Goal: Task Accomplishment & Management: Manage account settings

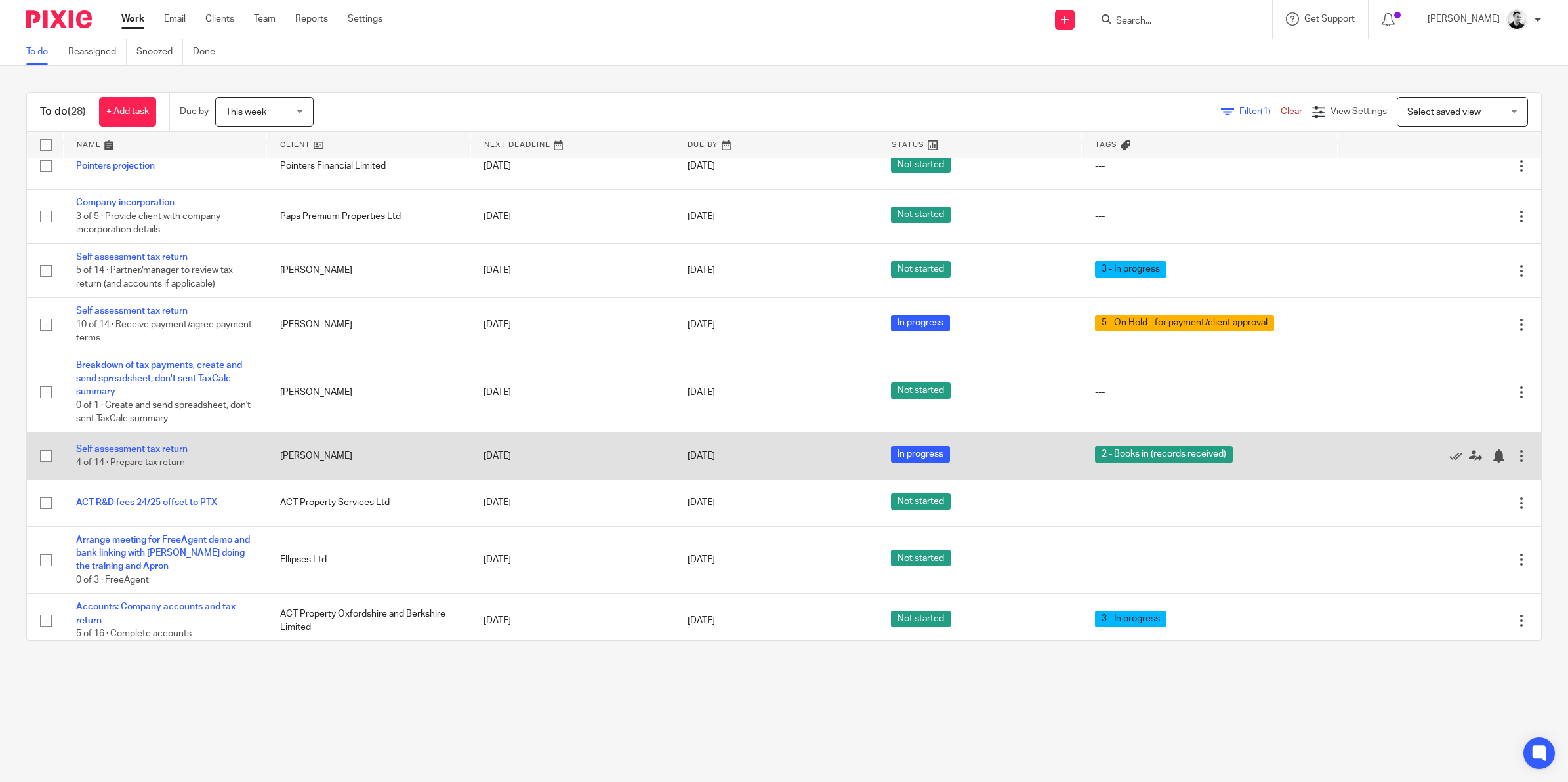
scroll to position [328, 0]
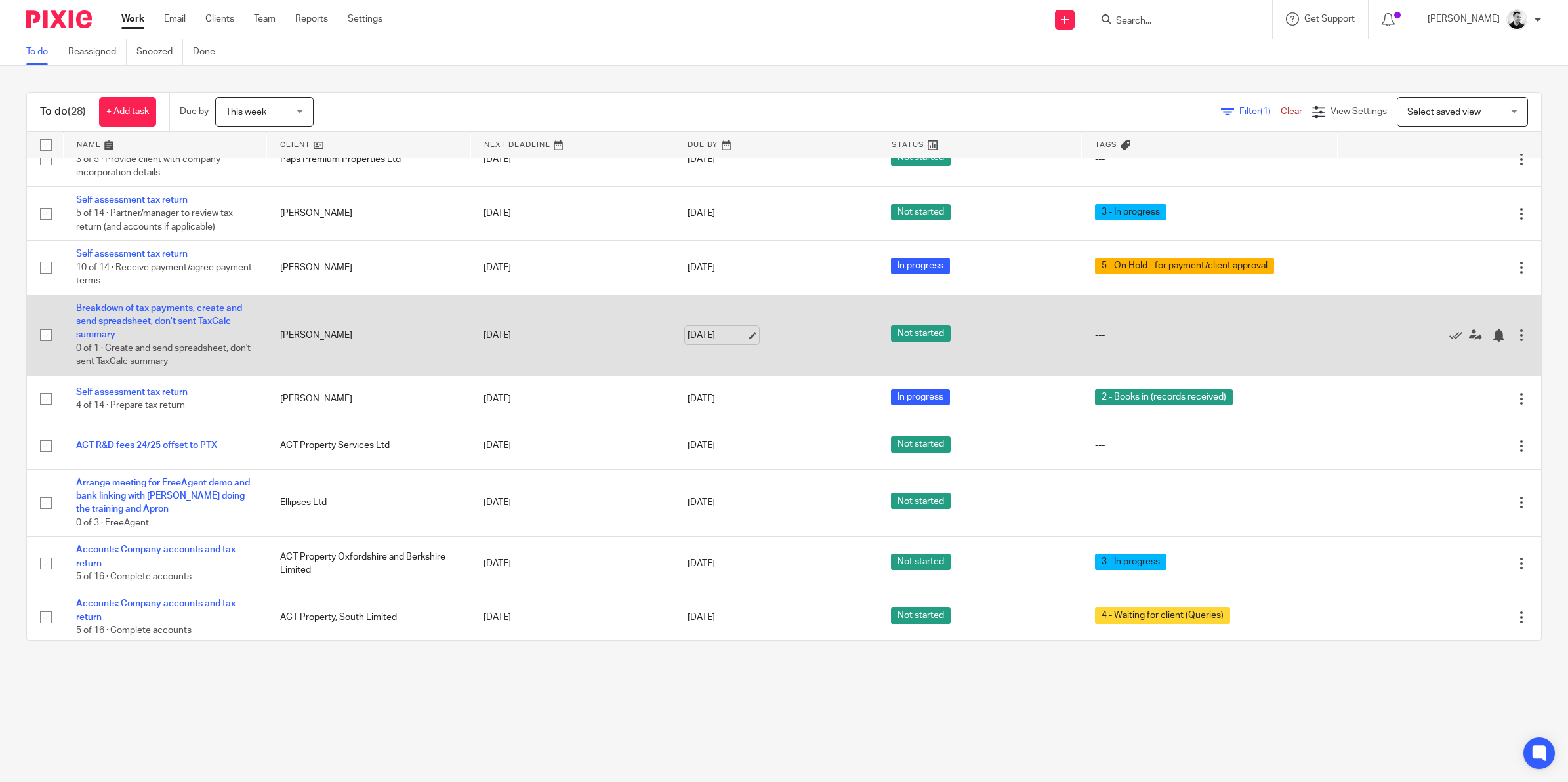
click at [710, 342] on link "[DATE]" at bounding box center [717, 335] width 59 height 14
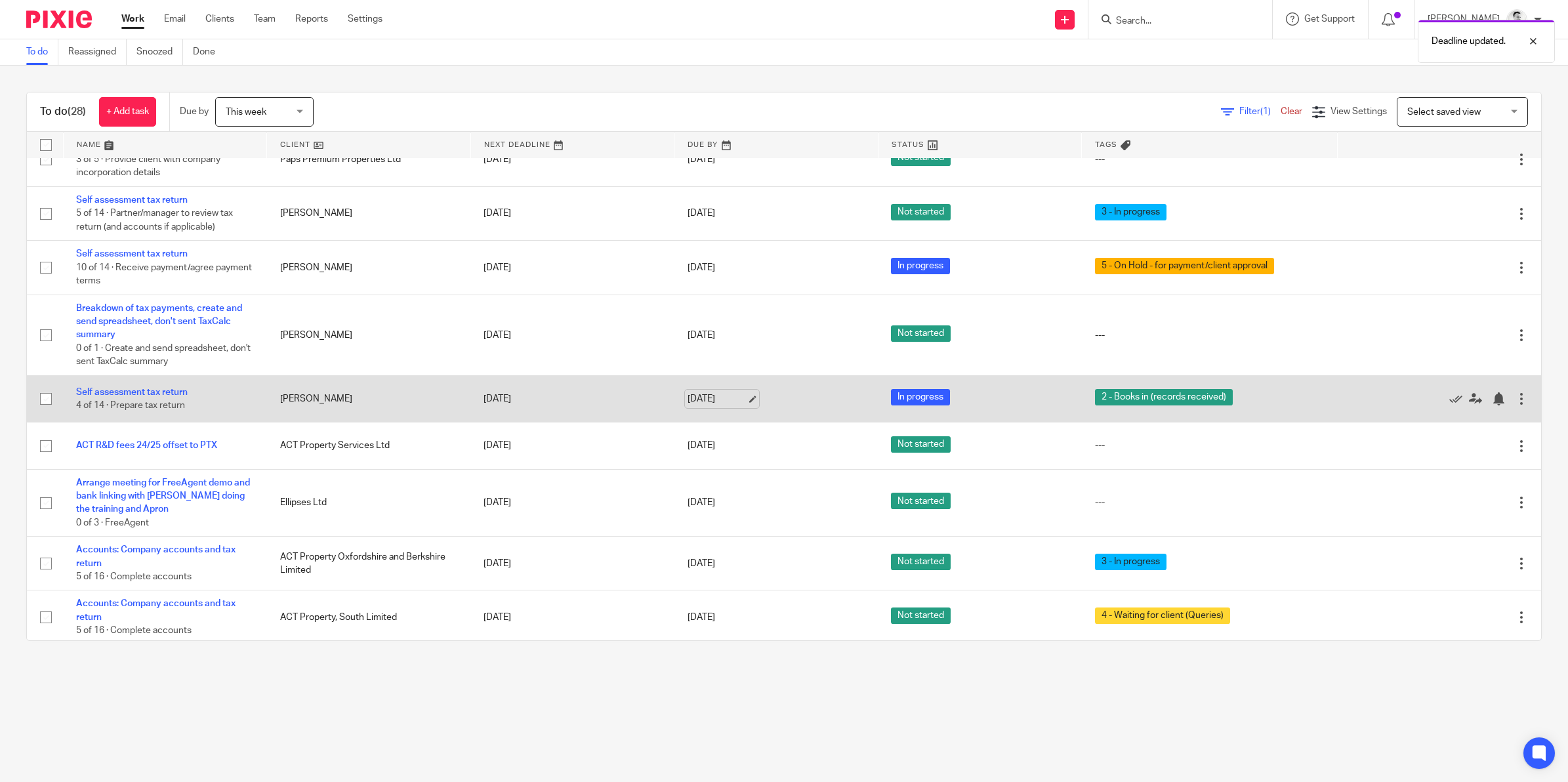
click at [700, 404] on link "[DATE]" at bounding box center [717, 399] width 59 height 14
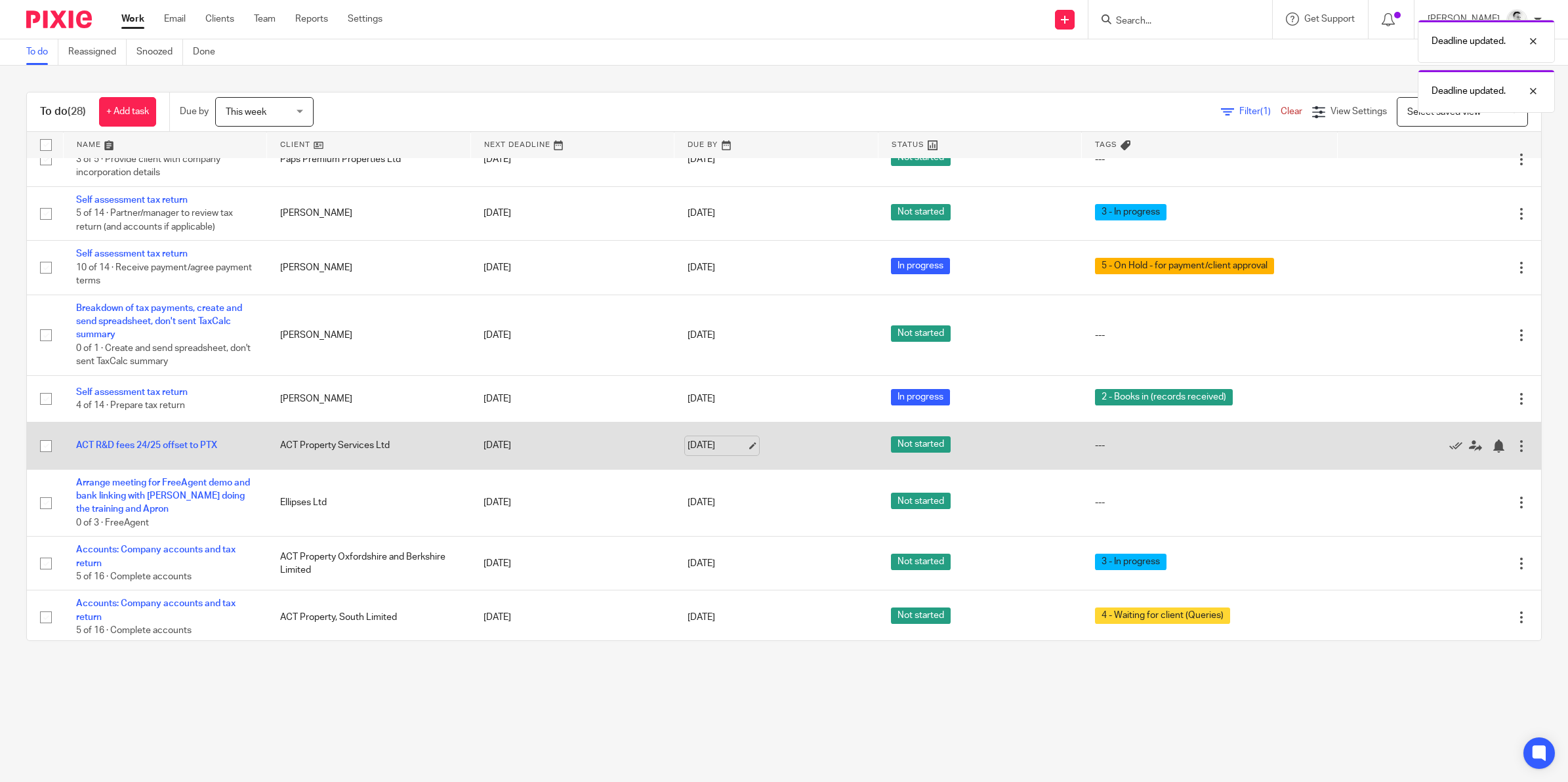
click at [690, 453] on link "[DATE]" at bounding box center [717, 445] width 59 height 14
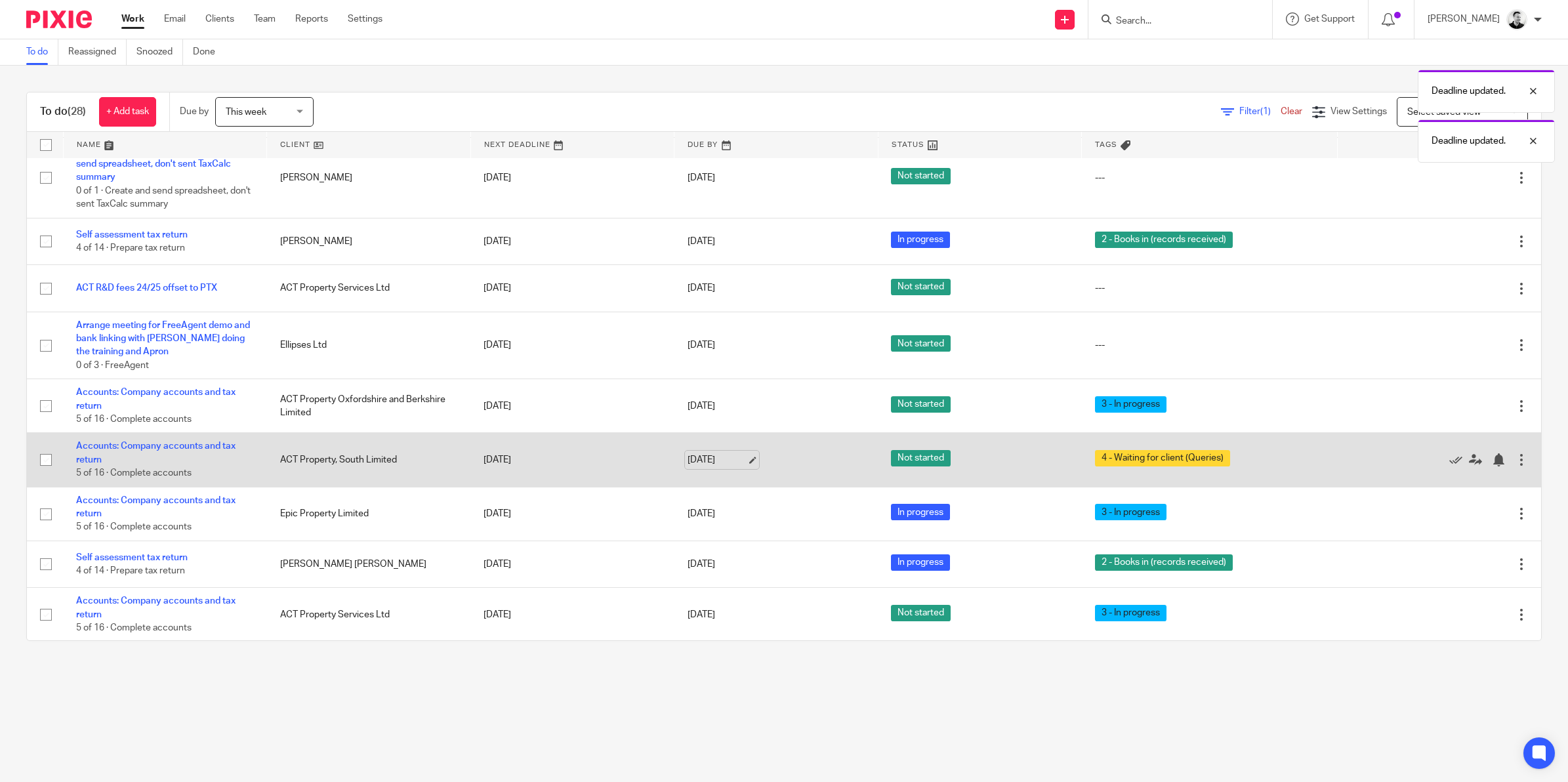
scroll to position [492, 0]
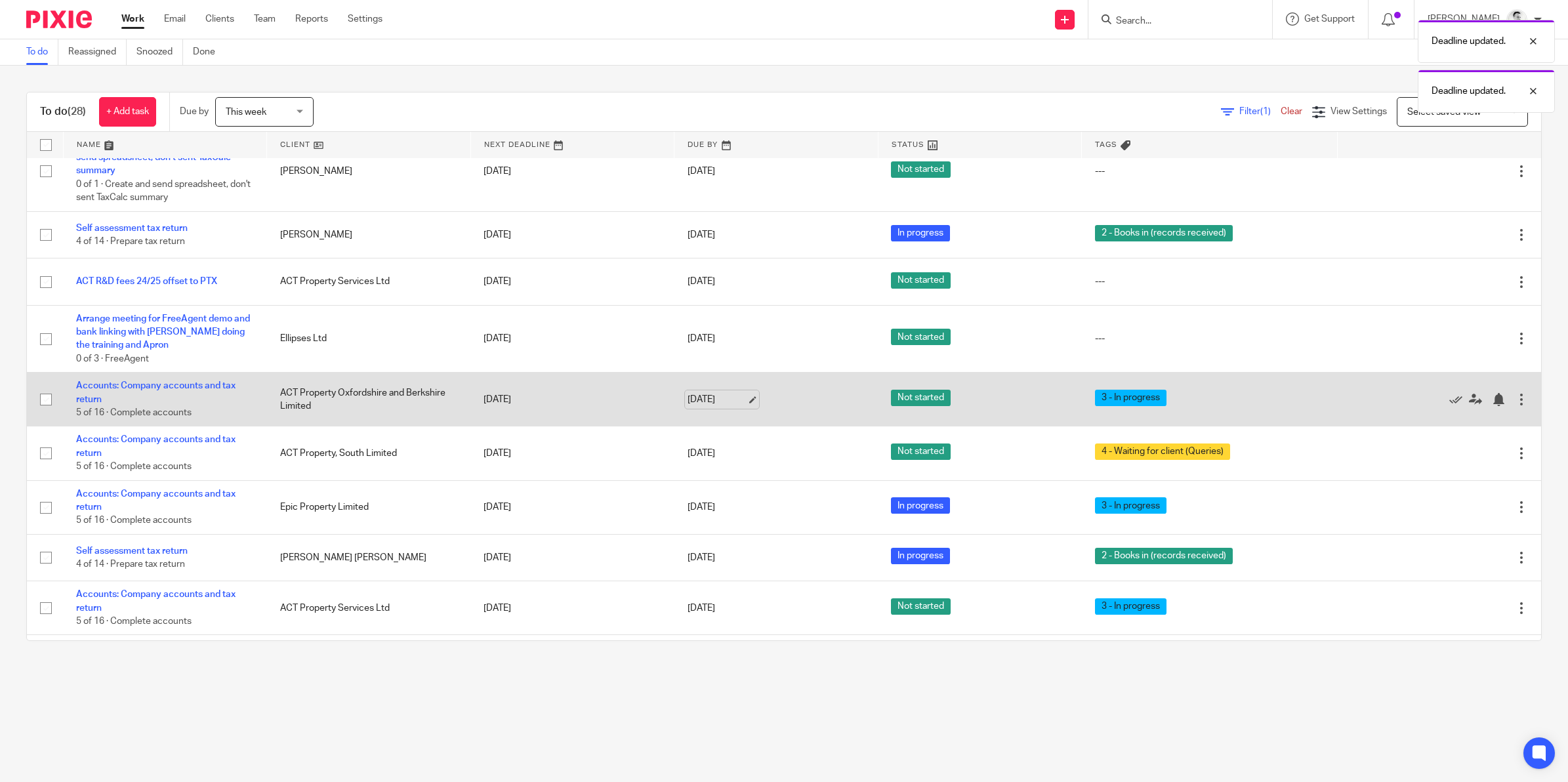
click at [699, 406] on link "21 Aug 2025" at bounding box center [717, 399] width 59 height 14
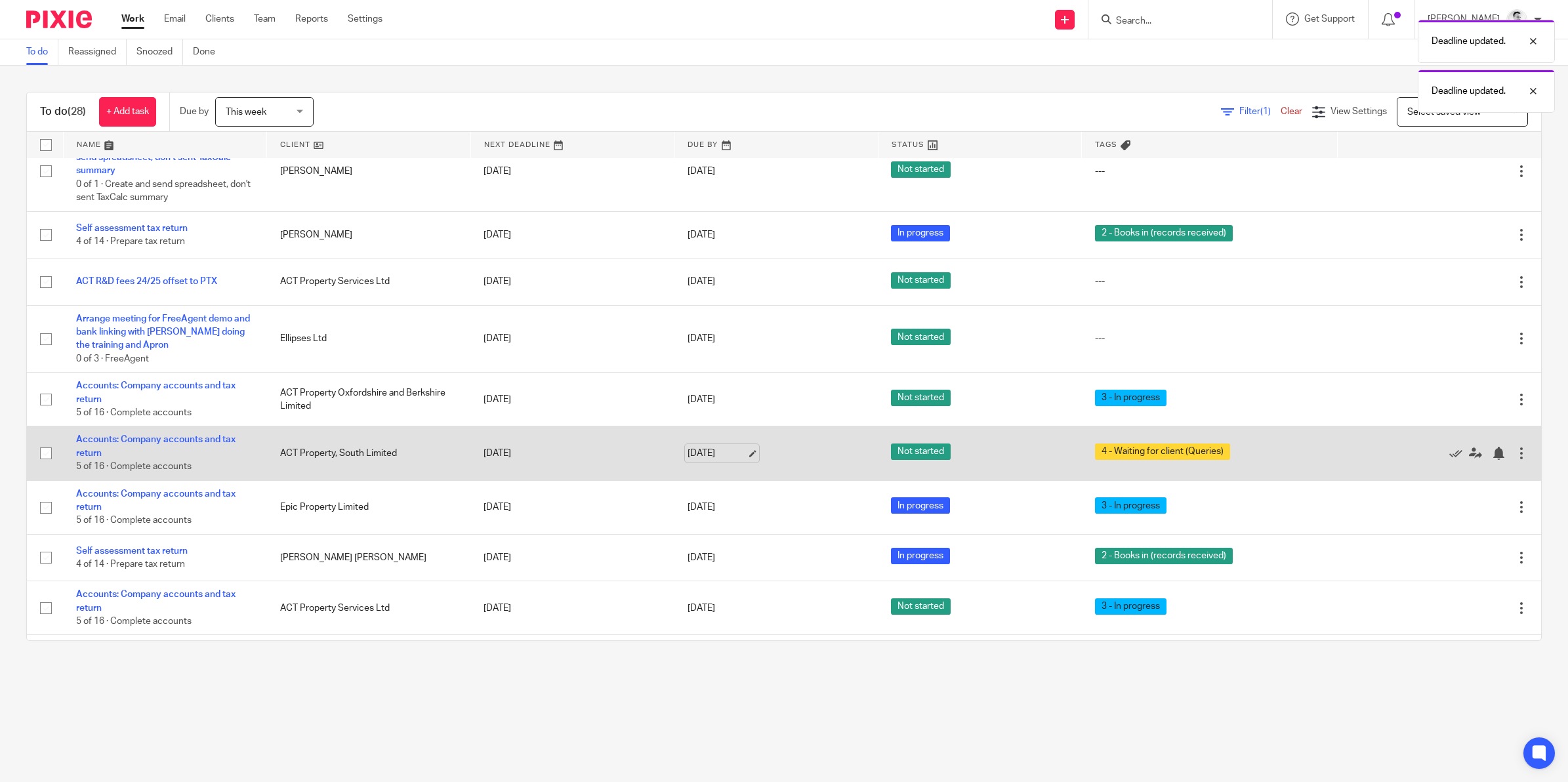
click at [705, 461] on link "21 Aug 2025" at bounding box center [717, 453] width 59 height 14
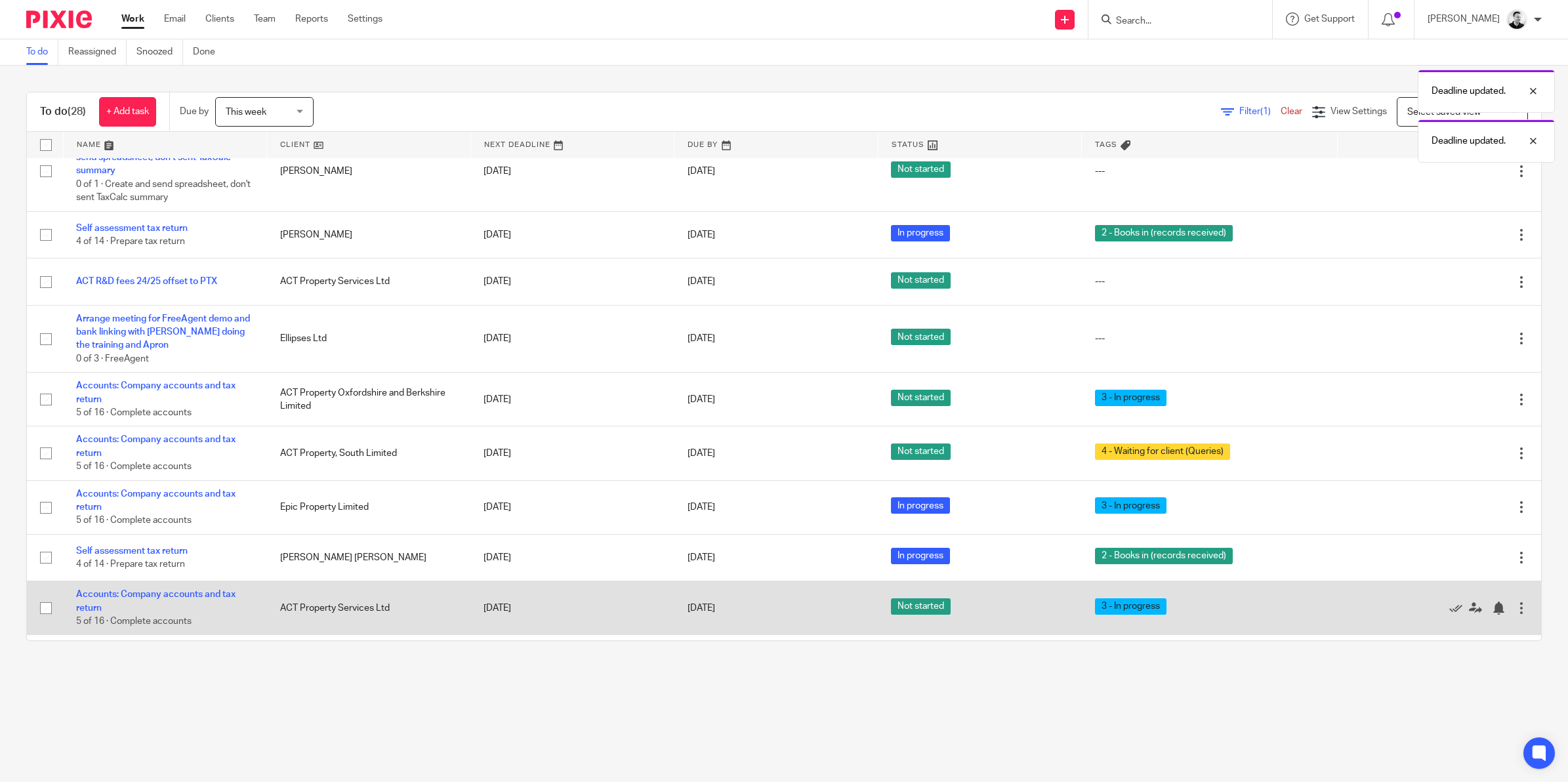
scroll to position [574, 0]
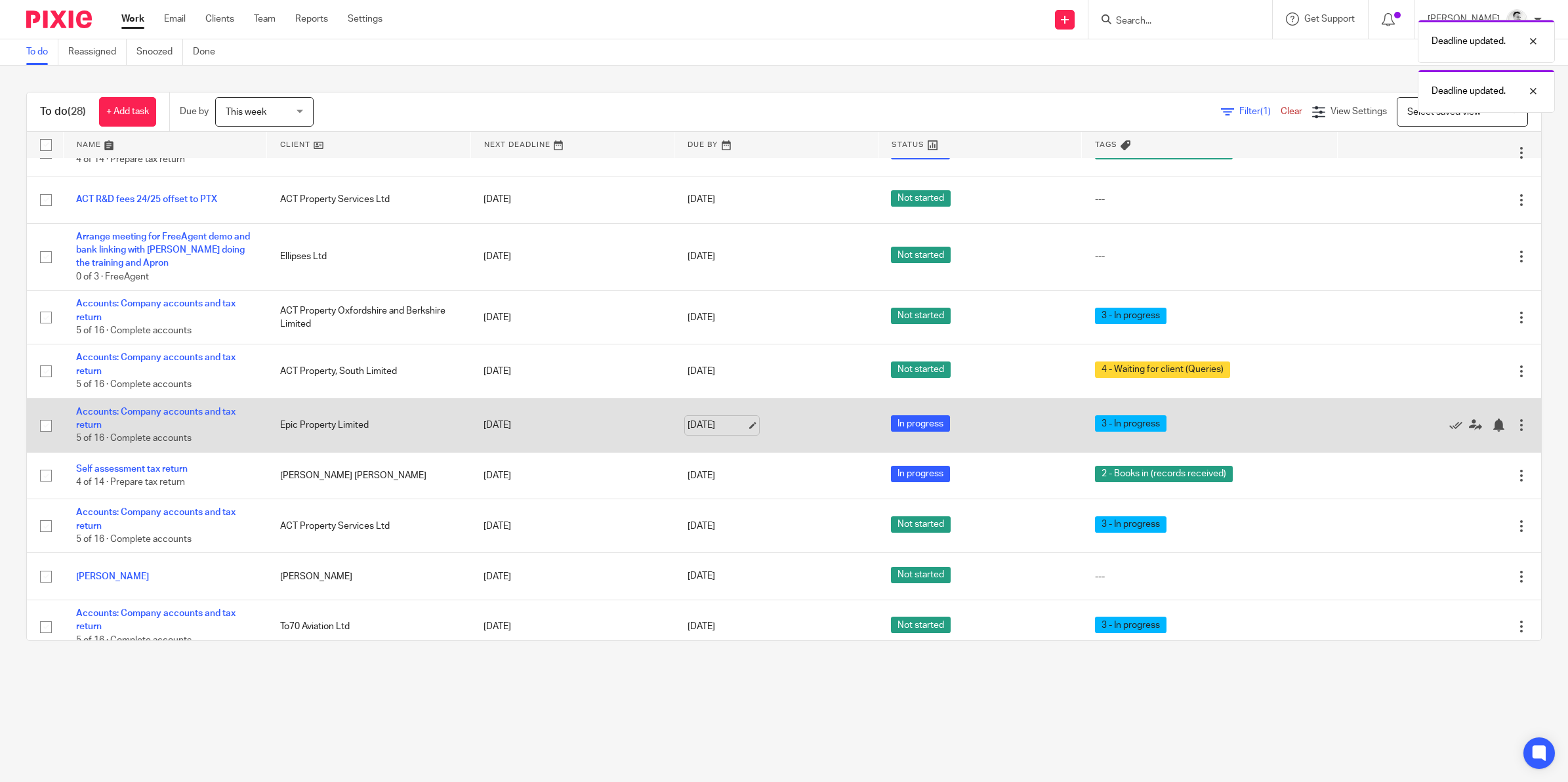
click at [696, 430] on link "21 Aug 2025" at bounding box center [717, 425] width 59 height 14
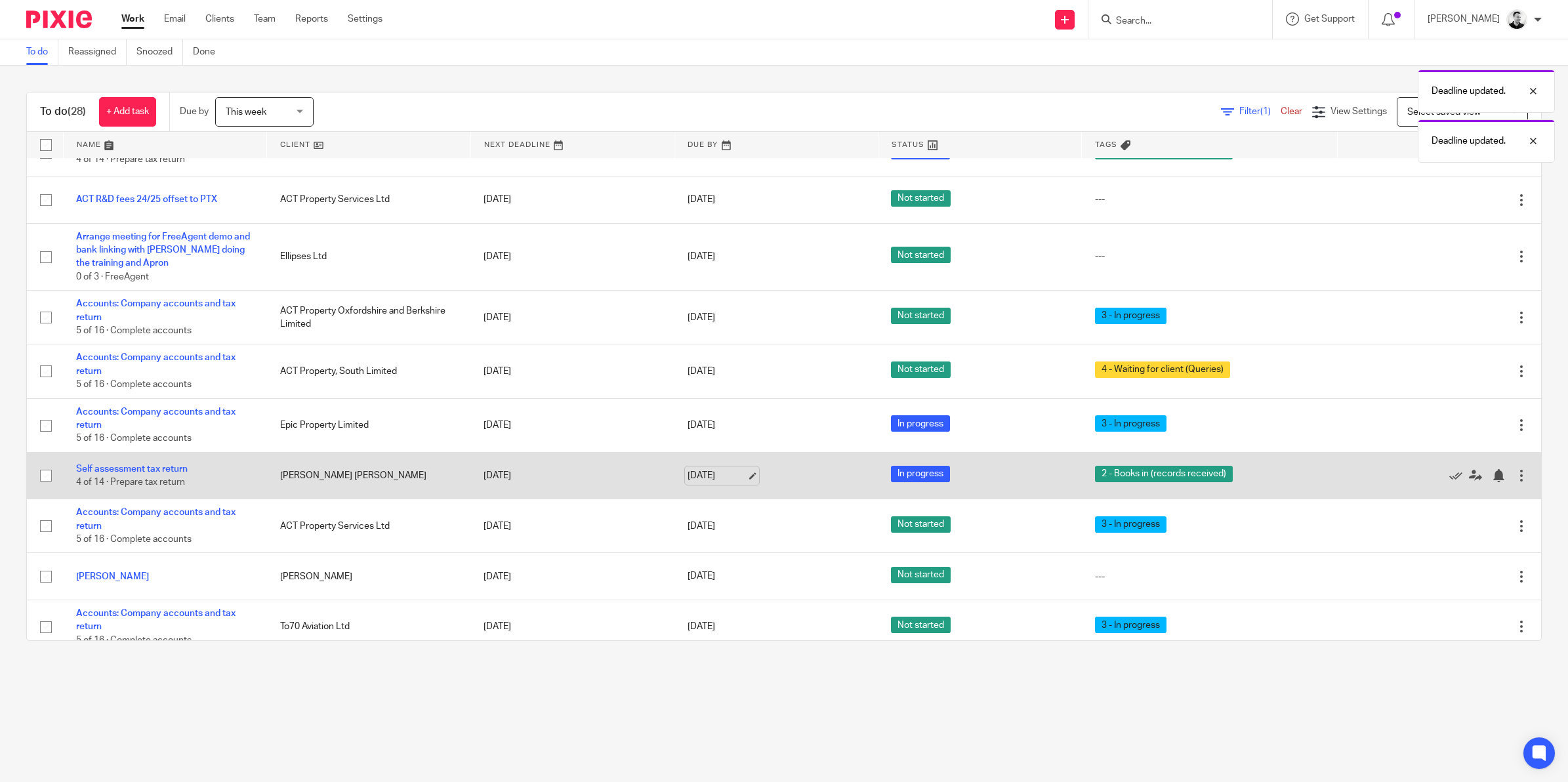
click at [691, 483] on link "21 Aug 2025" at bounding box center [717, 476] width 59 height 14
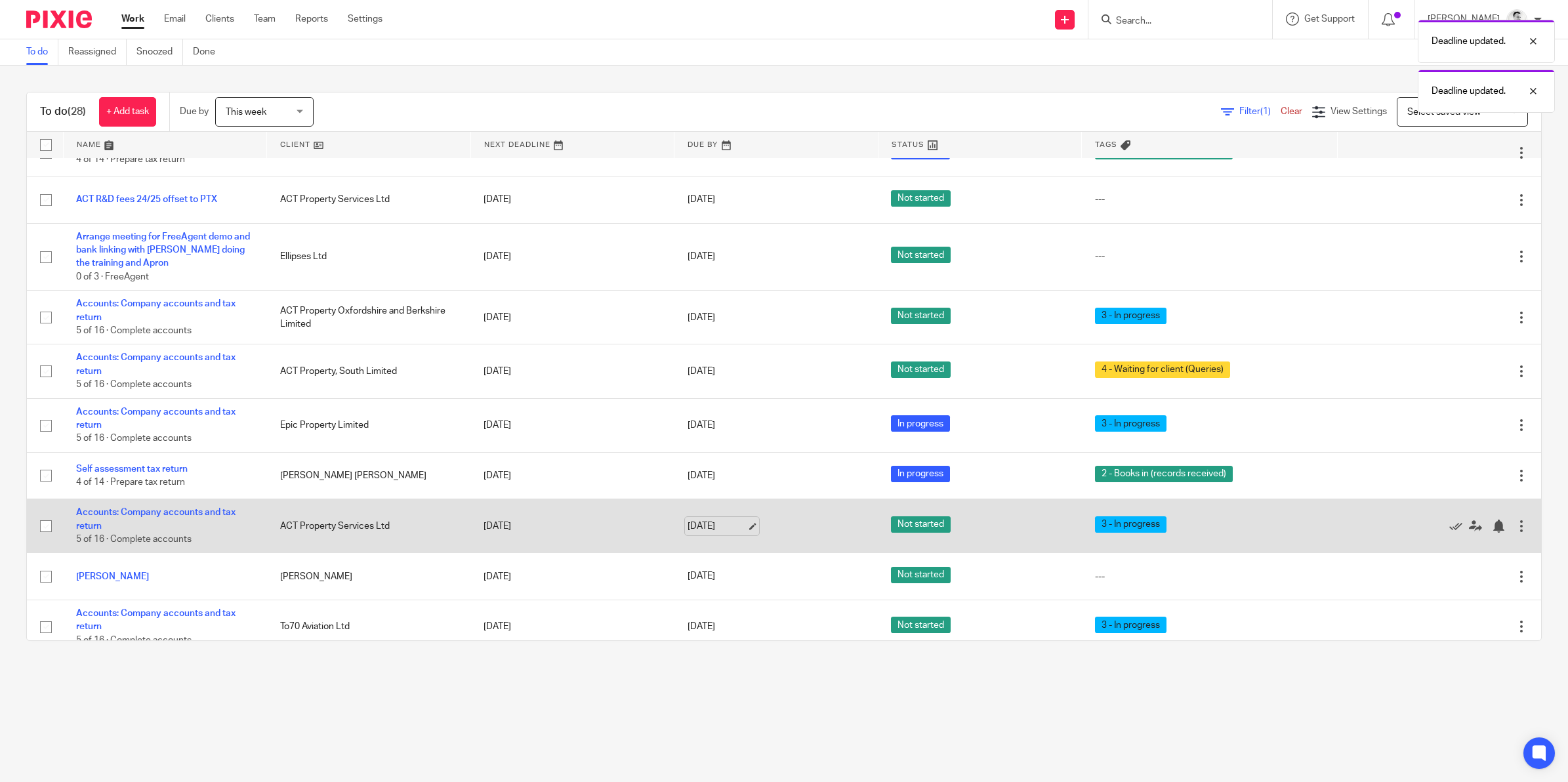
click at [710, 533] on link "[DATE]" at bounding box center [717, 526] width 59 height 14
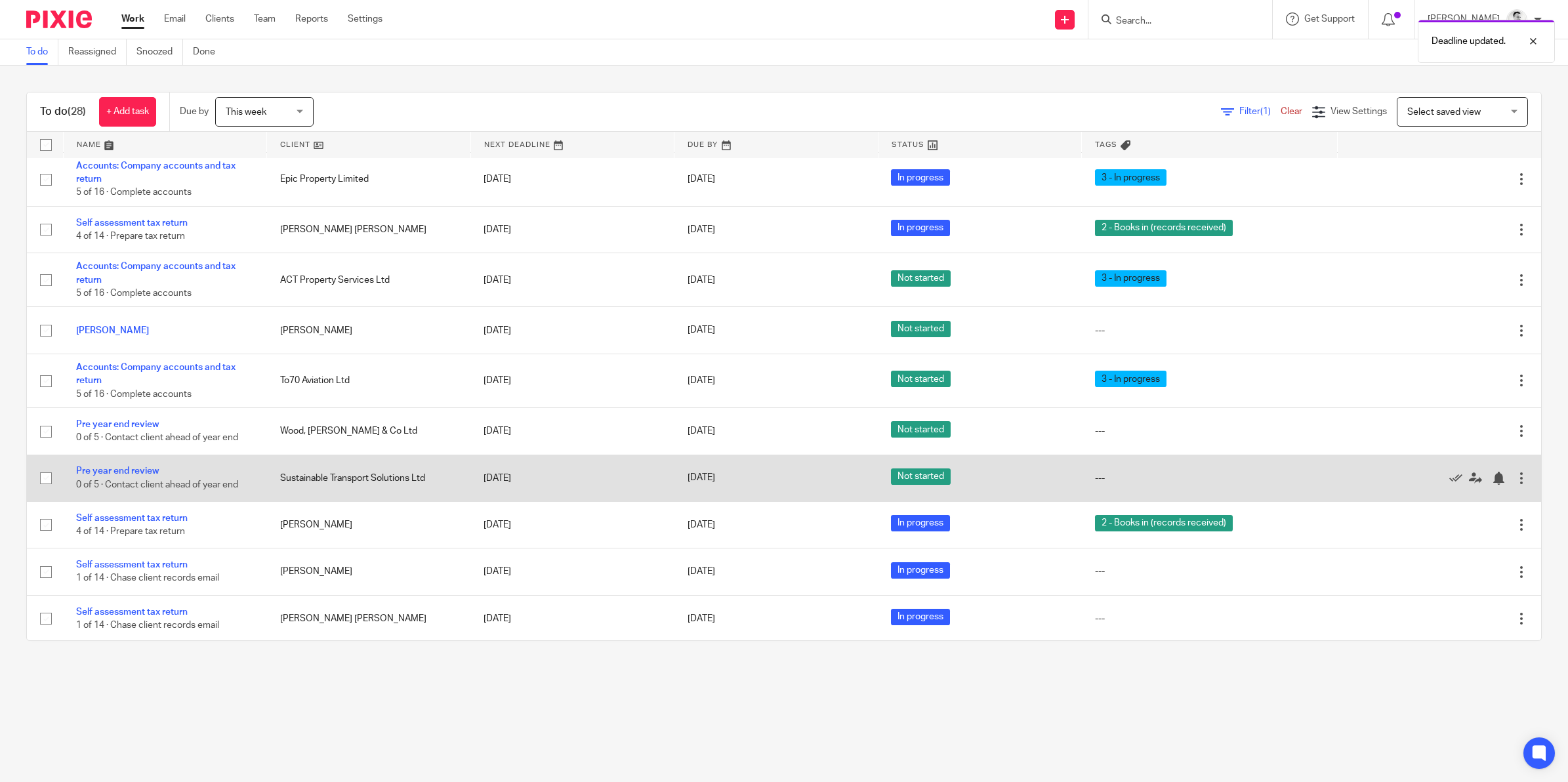
scroll to position [902, 0]
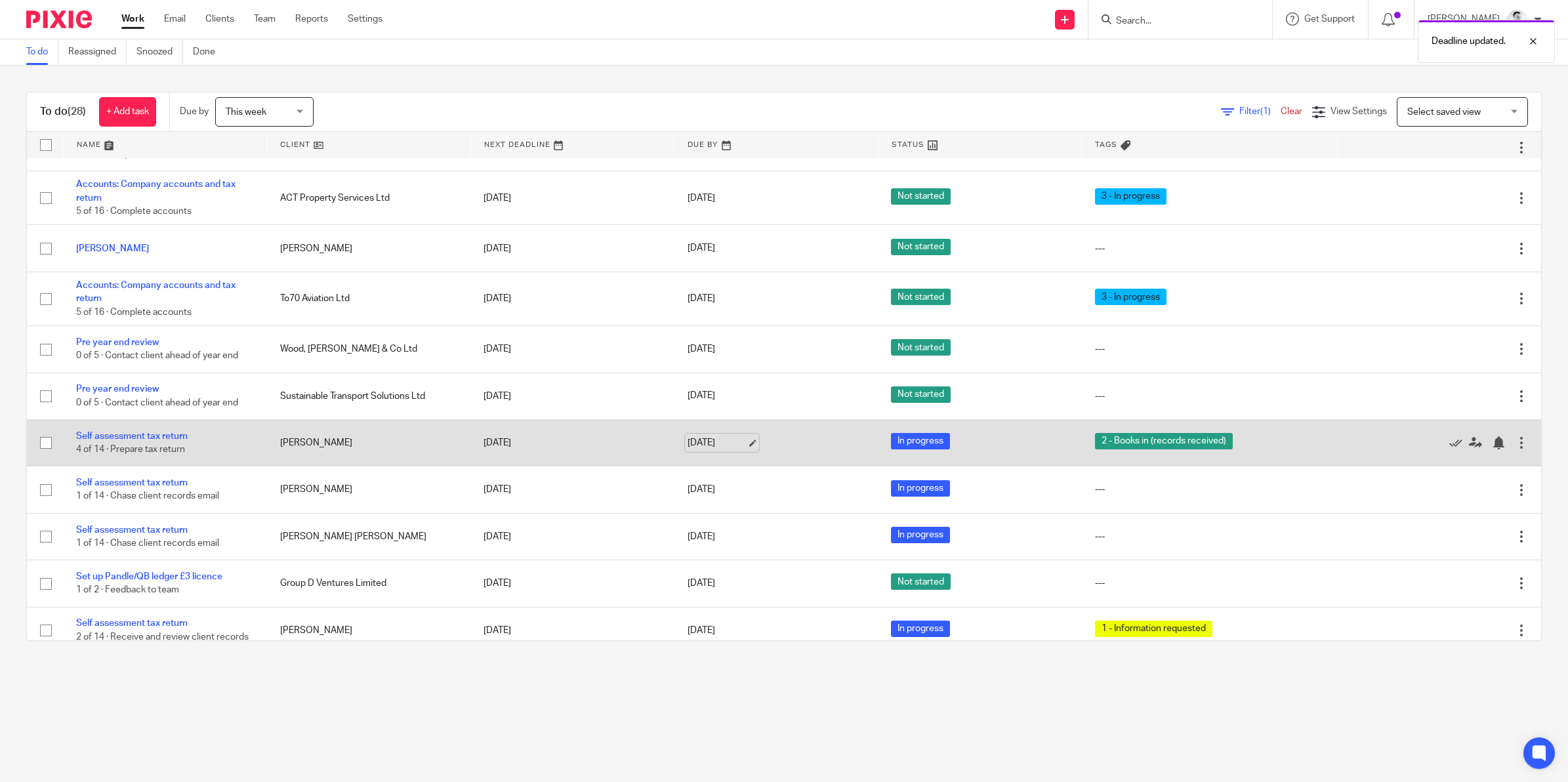
click at [696, 443] on link "[DATE]" at bounding box center [717, 443] width 59 height 14
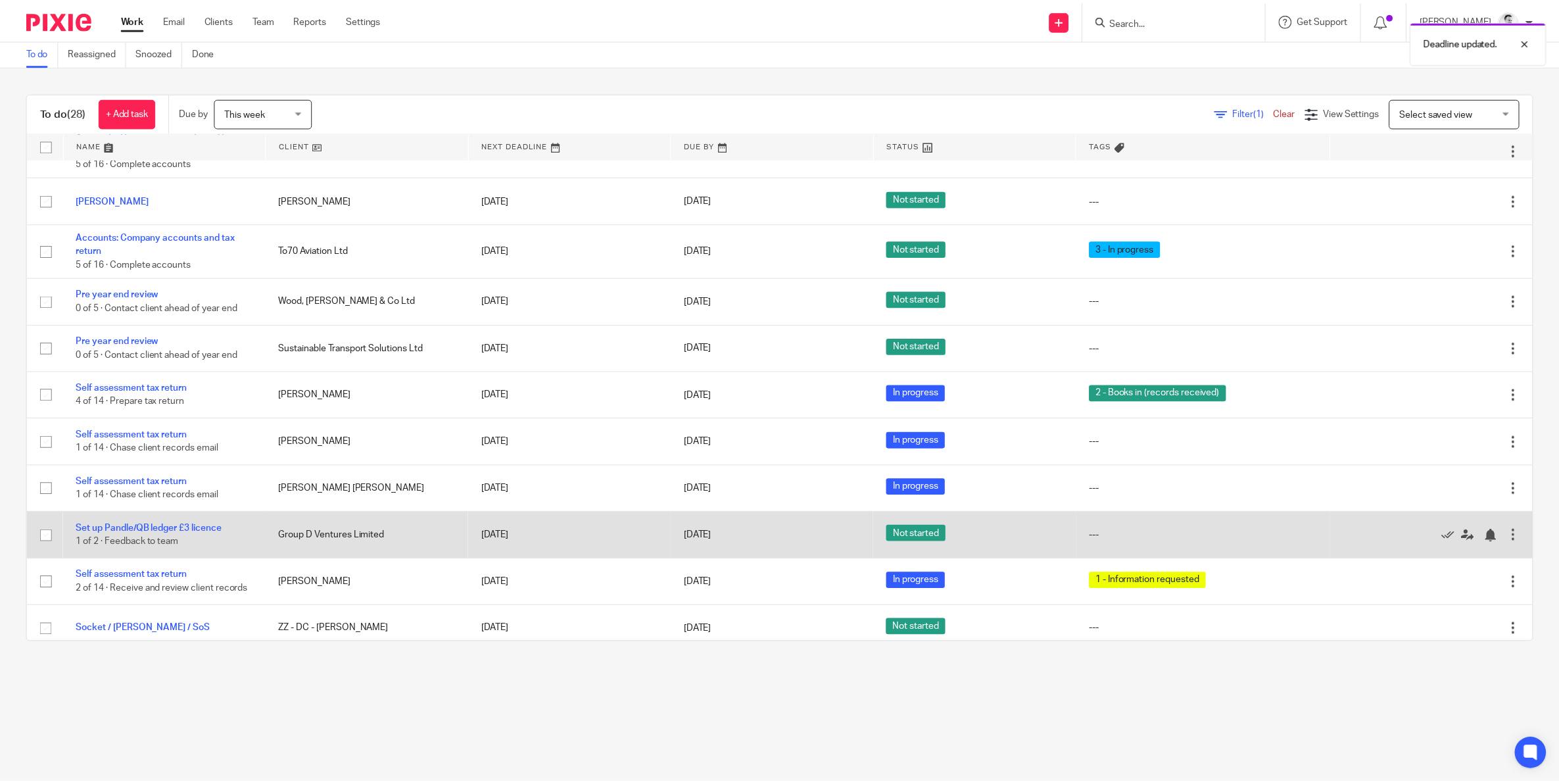
scroll to position [980, 0]
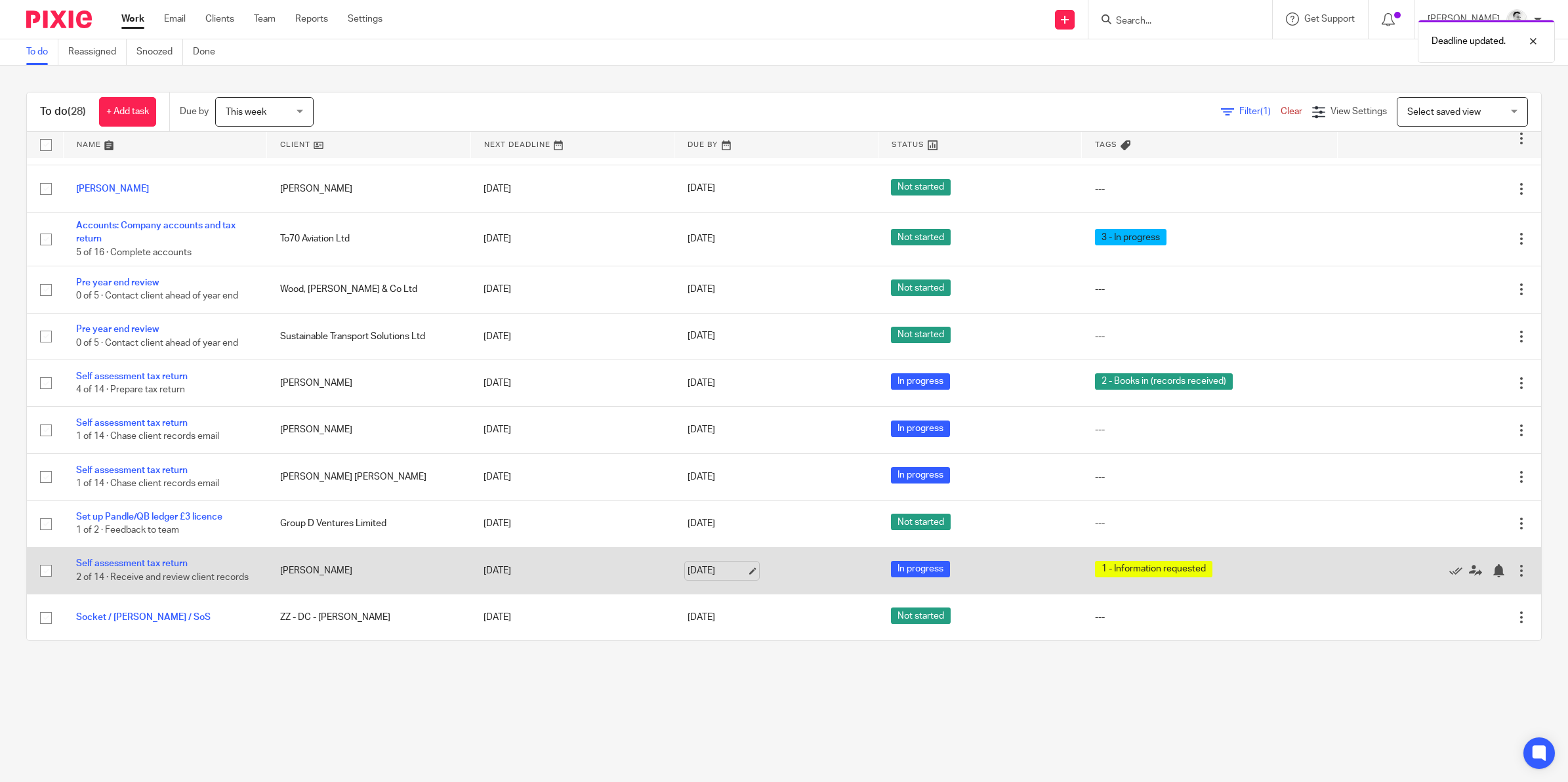
click at [696, 564] on link "[DATE]" at bounding box center [717, 571] width 59 height 14
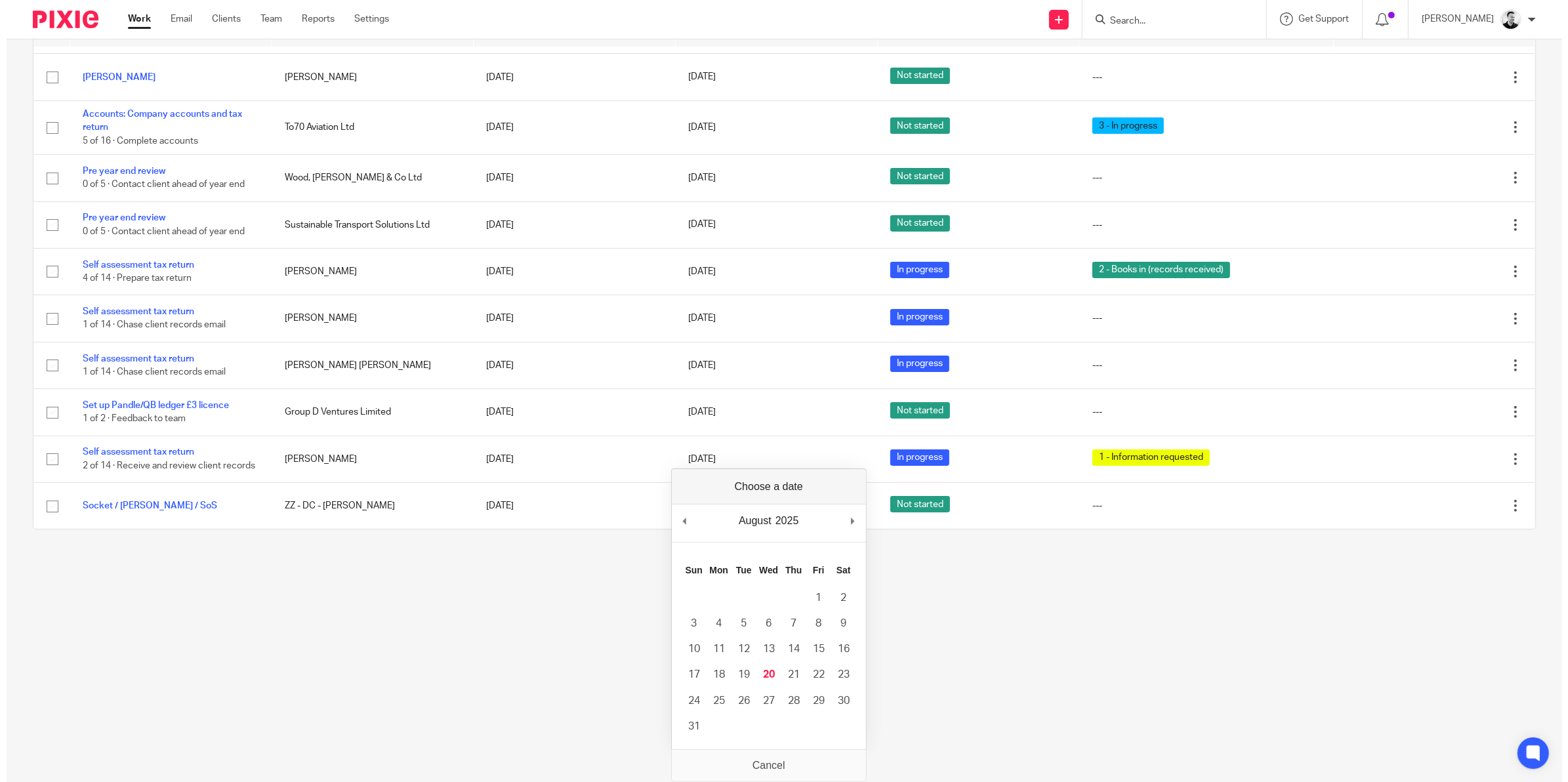
scroll to position [0, 0]
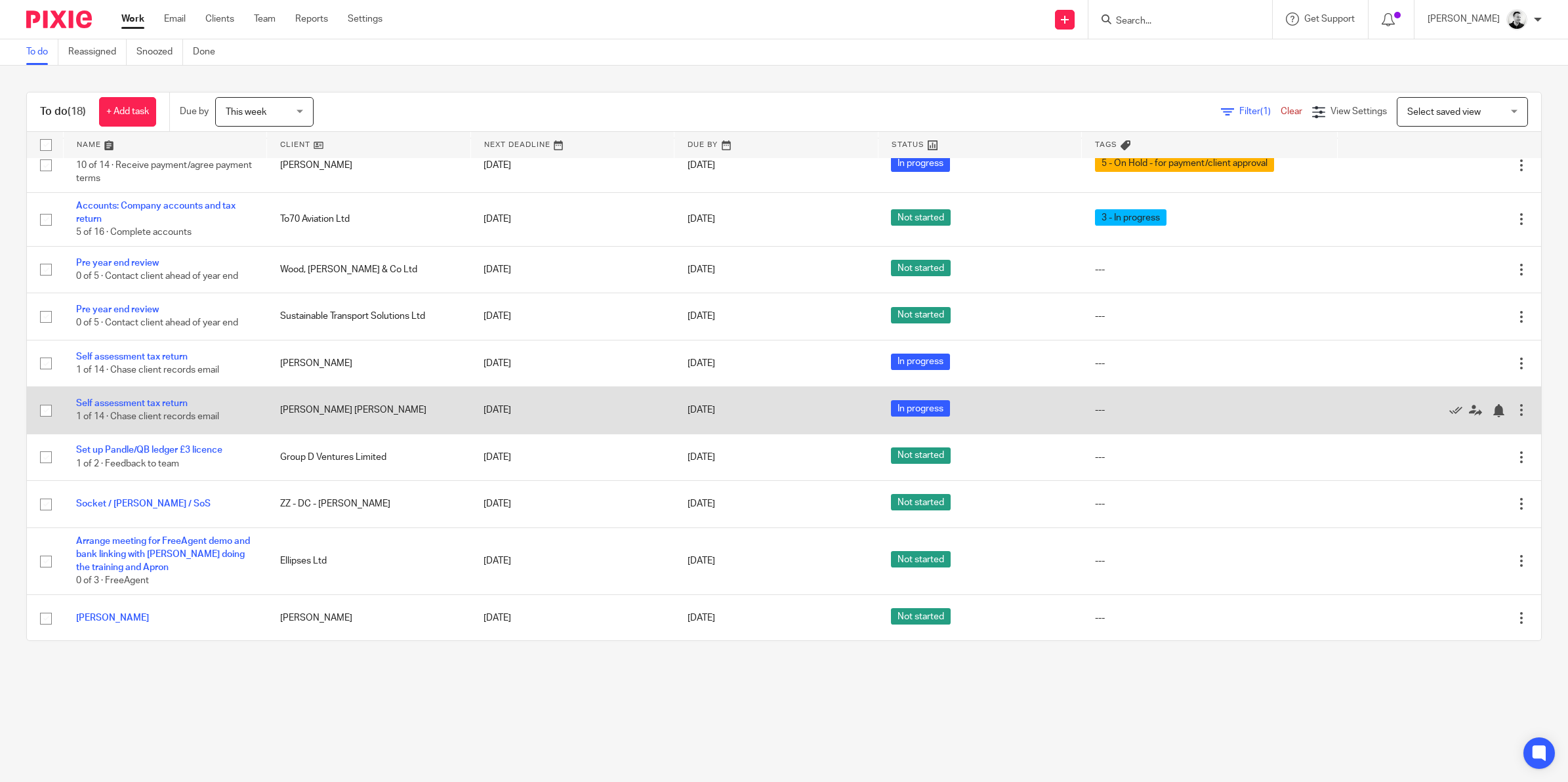
scroll to position [438, 0]
click at [707, 411] on link "21 Aug 2025" at bounding box center [717, 409] width 59 height 14
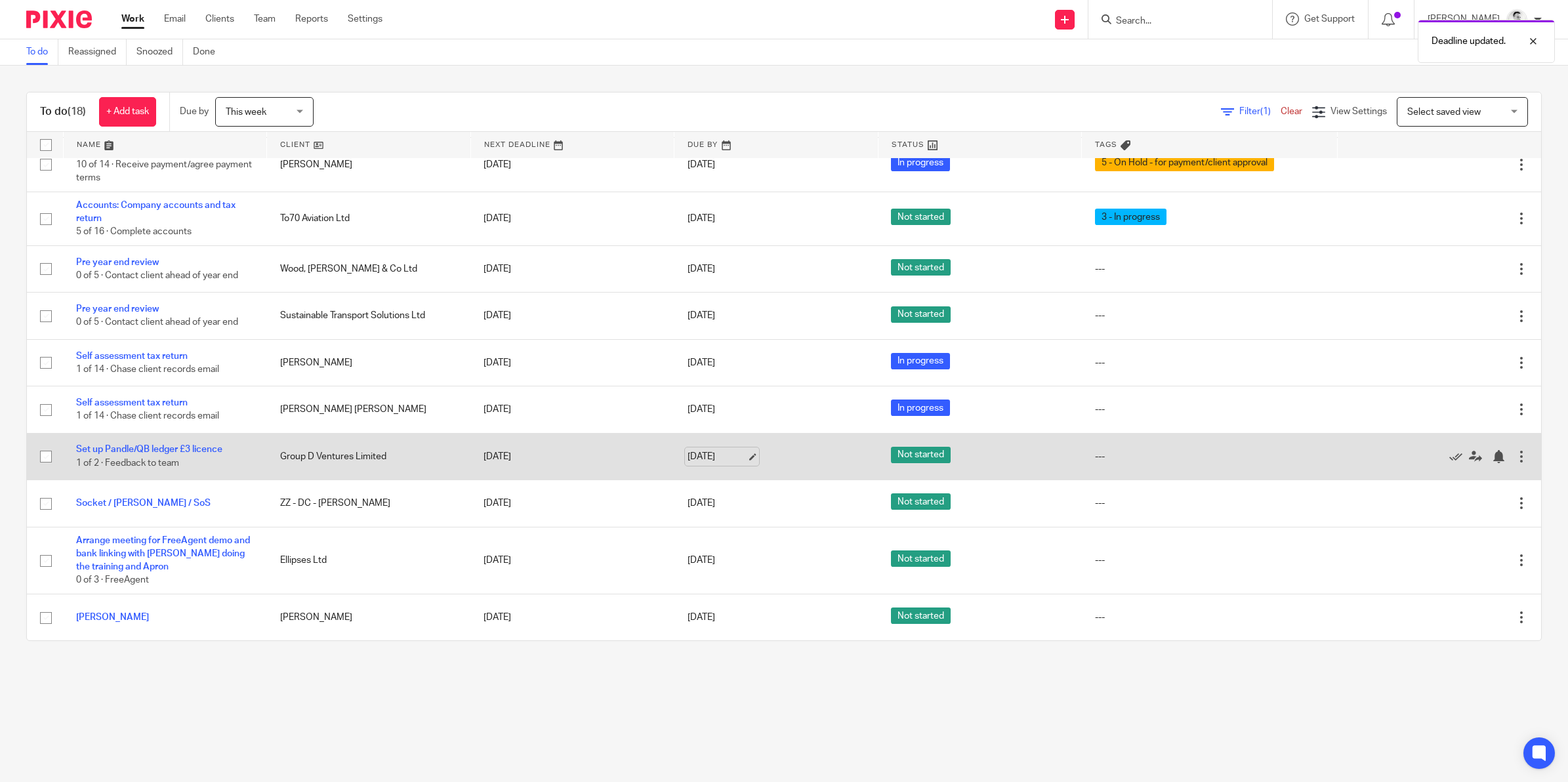
click at [700, 454] on link "21 Aug 2025" at bounding box center [717, 456] width 59 height 14
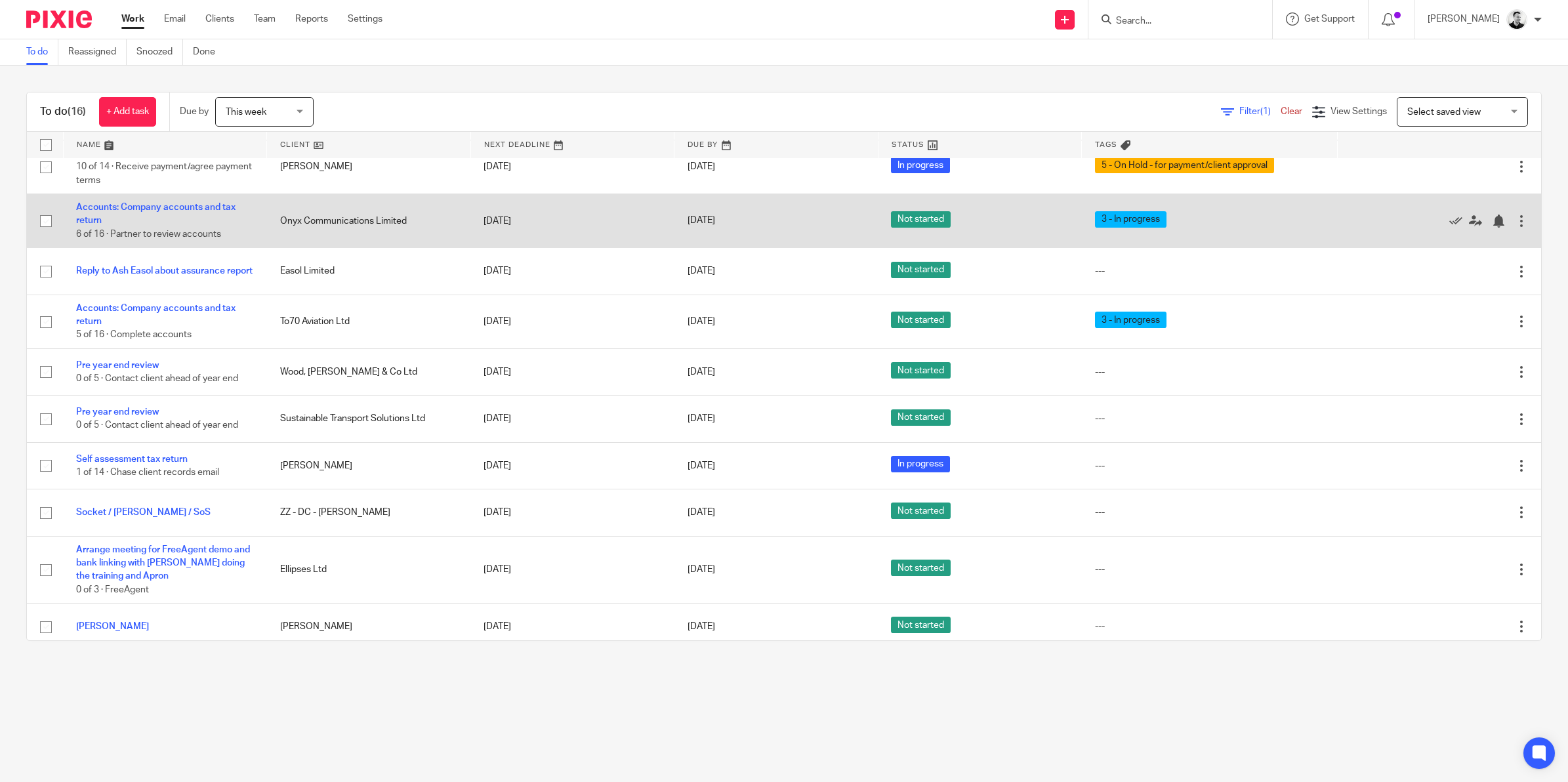
scroll to position [345, 0]
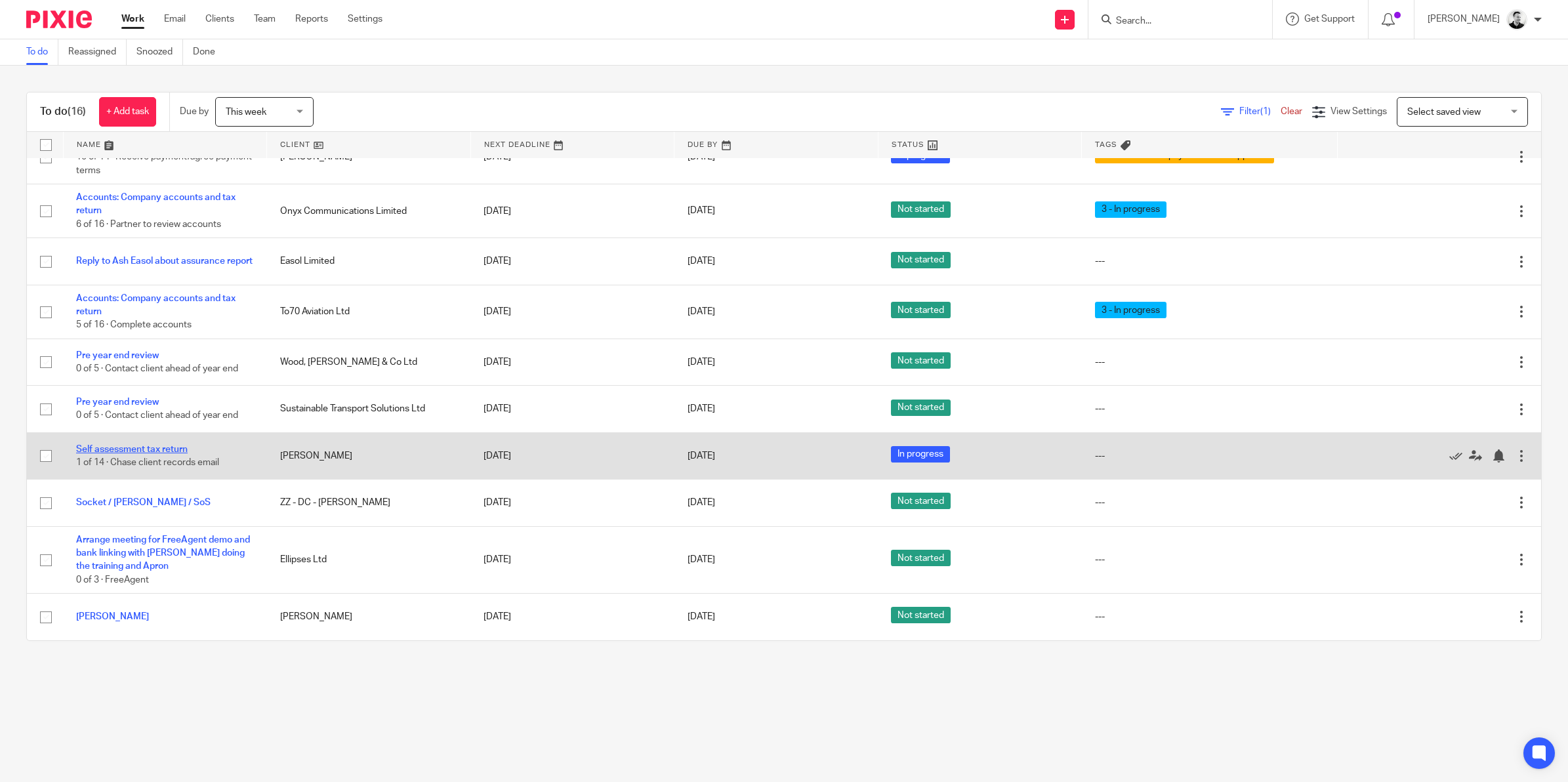
click at [171, 450] on link "Self assessment tax return" at bounding box center [132, 449] width 112 height 9
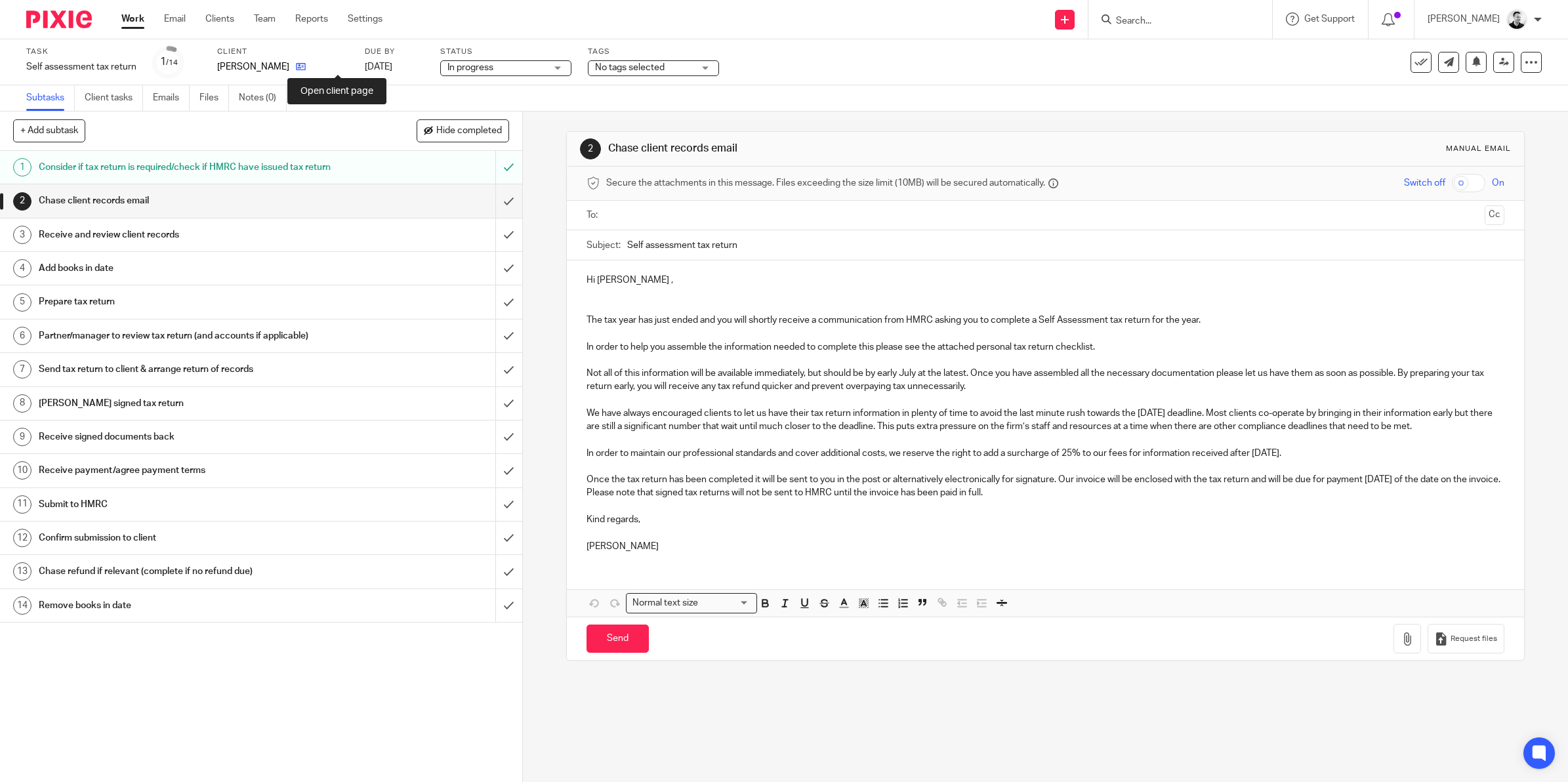
click at [306, 64] on icon at bounding box center [301, 67] width 10 height 10
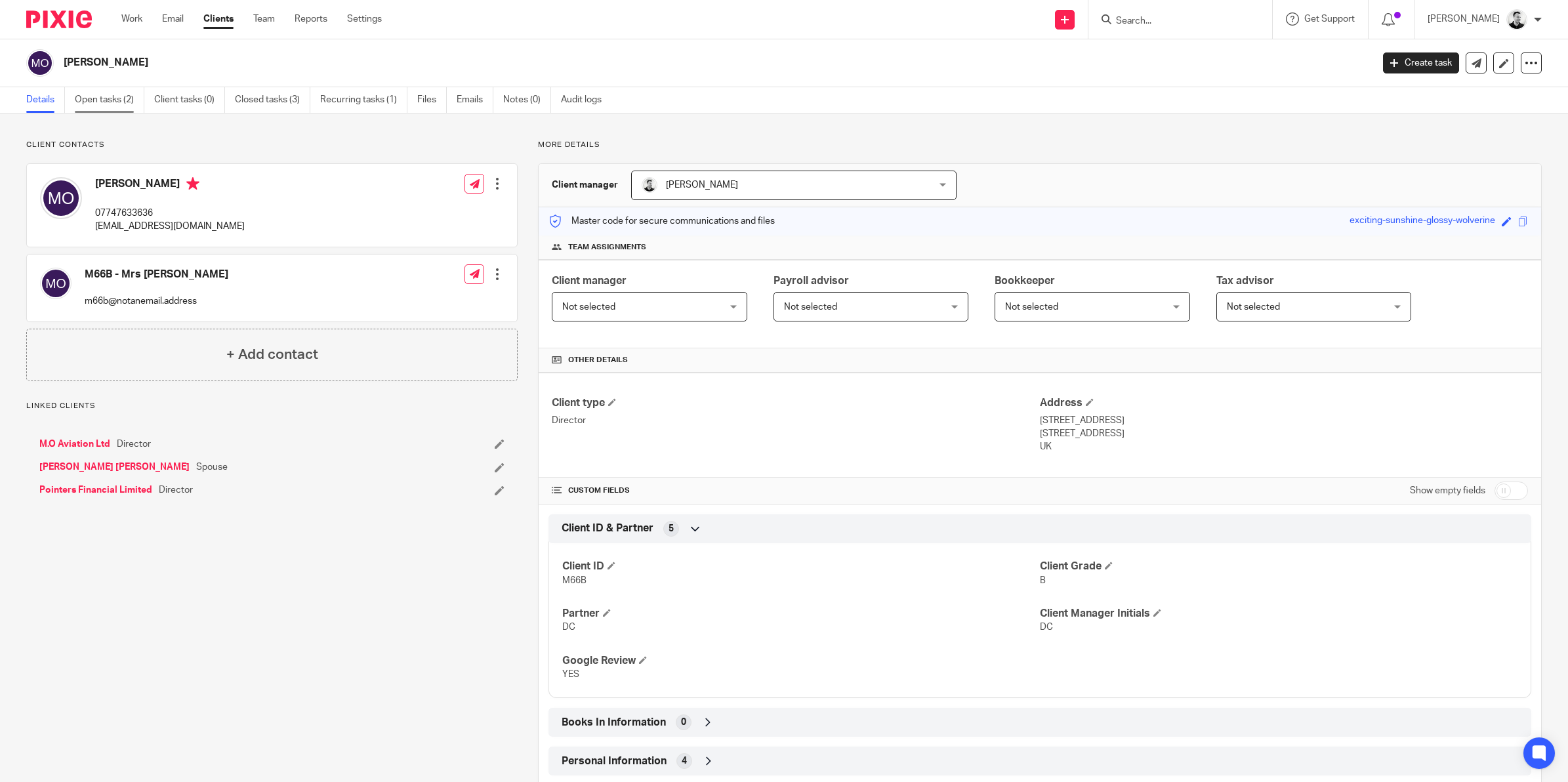
click at [107, 97] on link "Open tasks (2)" at bounding box center [110, 99] width 69 height 25
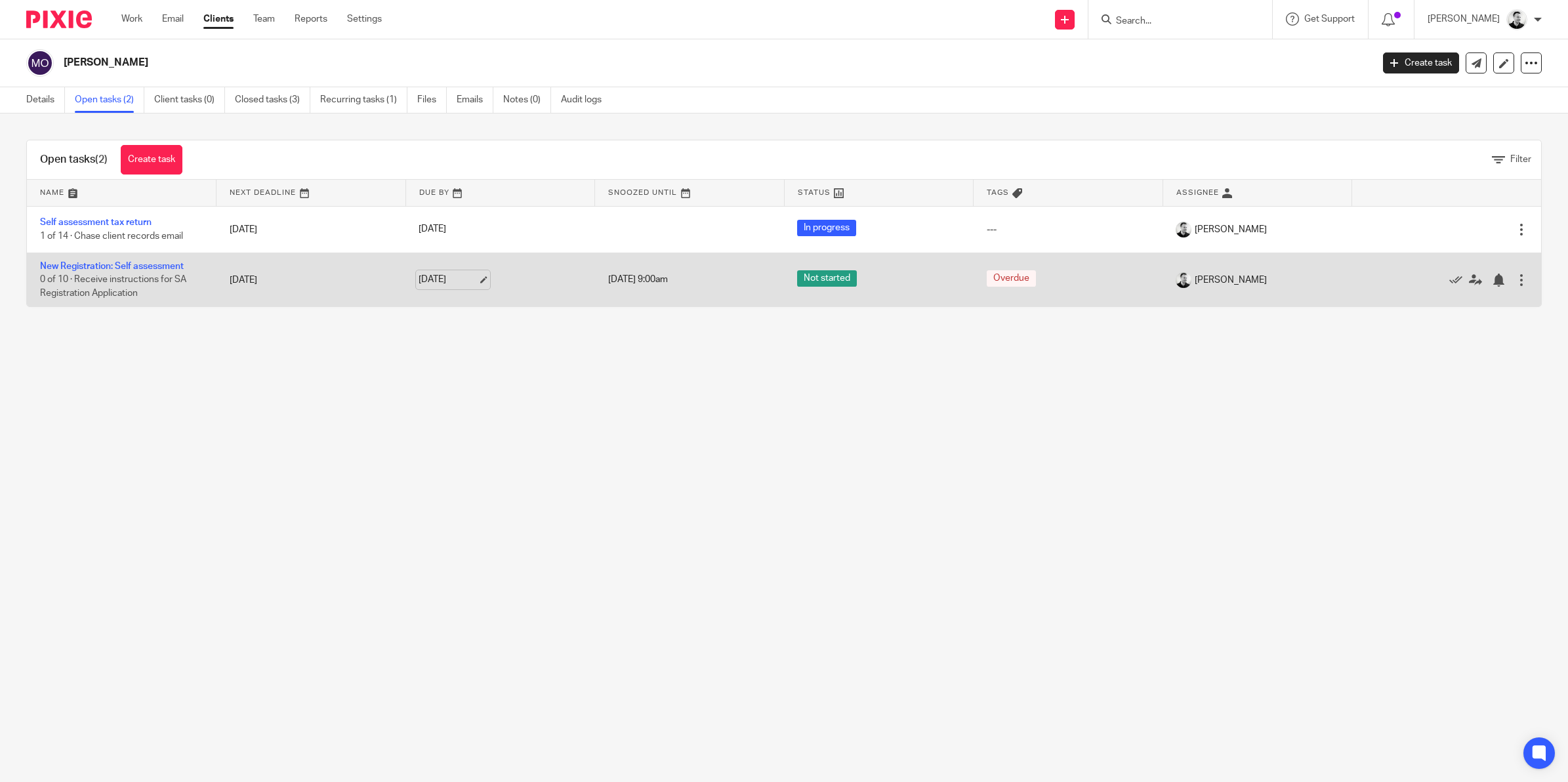
click at [434, 280] on link "[DATE]" at bounding box center [448, 280] width 59 height 14
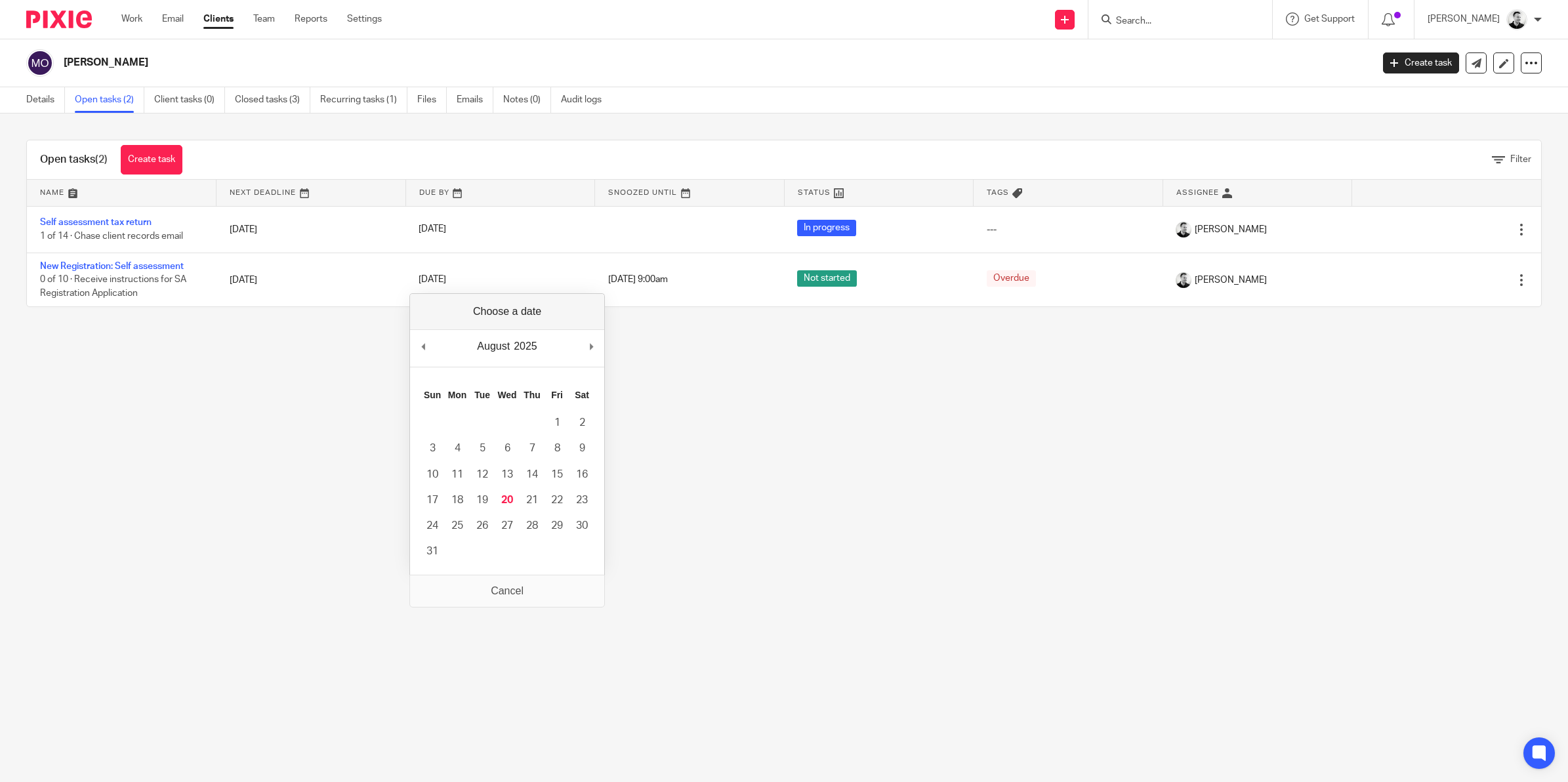
click at [366, 350] on main "Mercedes Elizabeth Osborne Create task Update from Companies House Export data …" at bounding box center [784, 391] width 1568 height 782
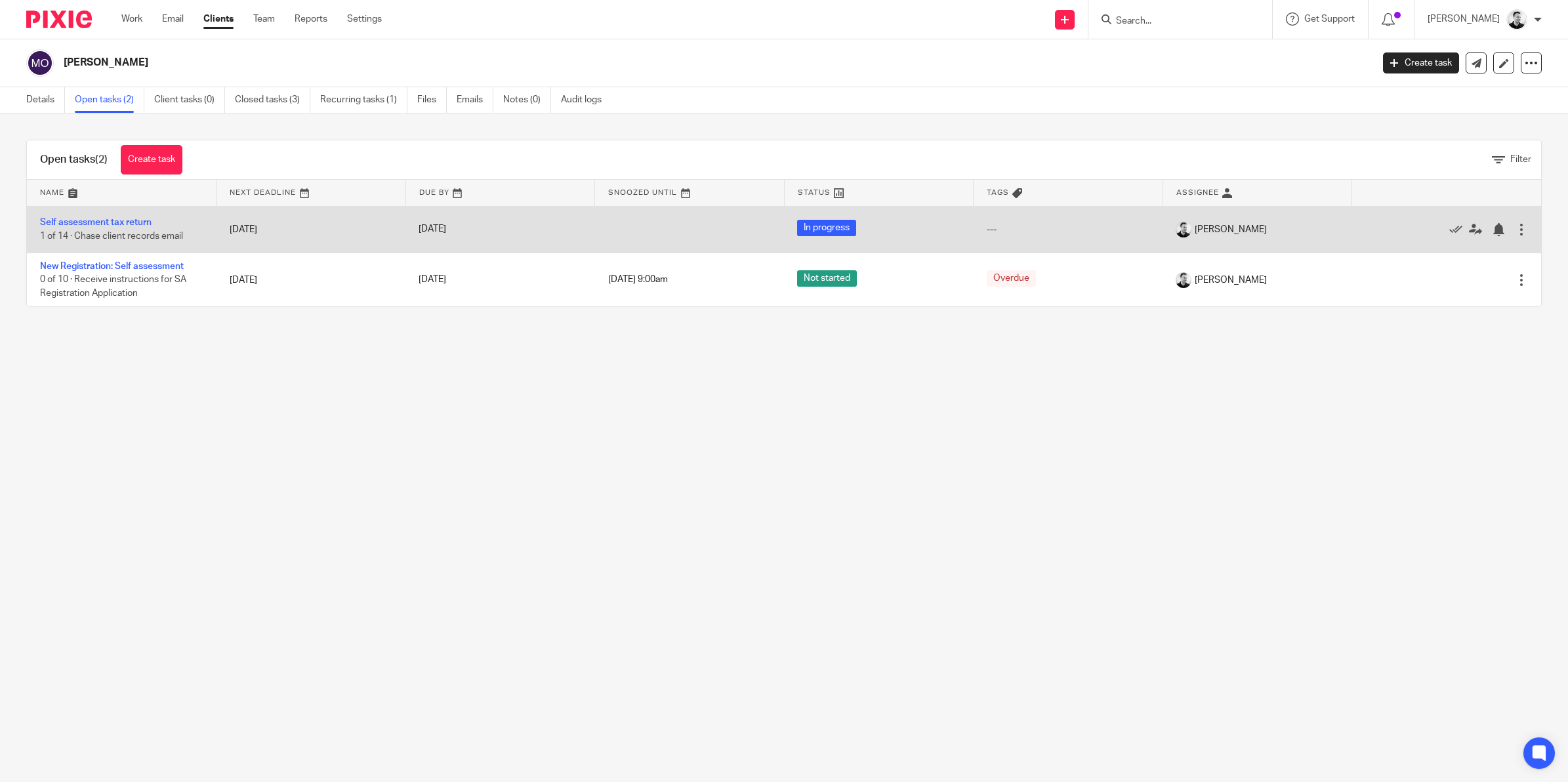
click at [1515, 227] on div at bounding box center [1521, 229] width 13 height 13
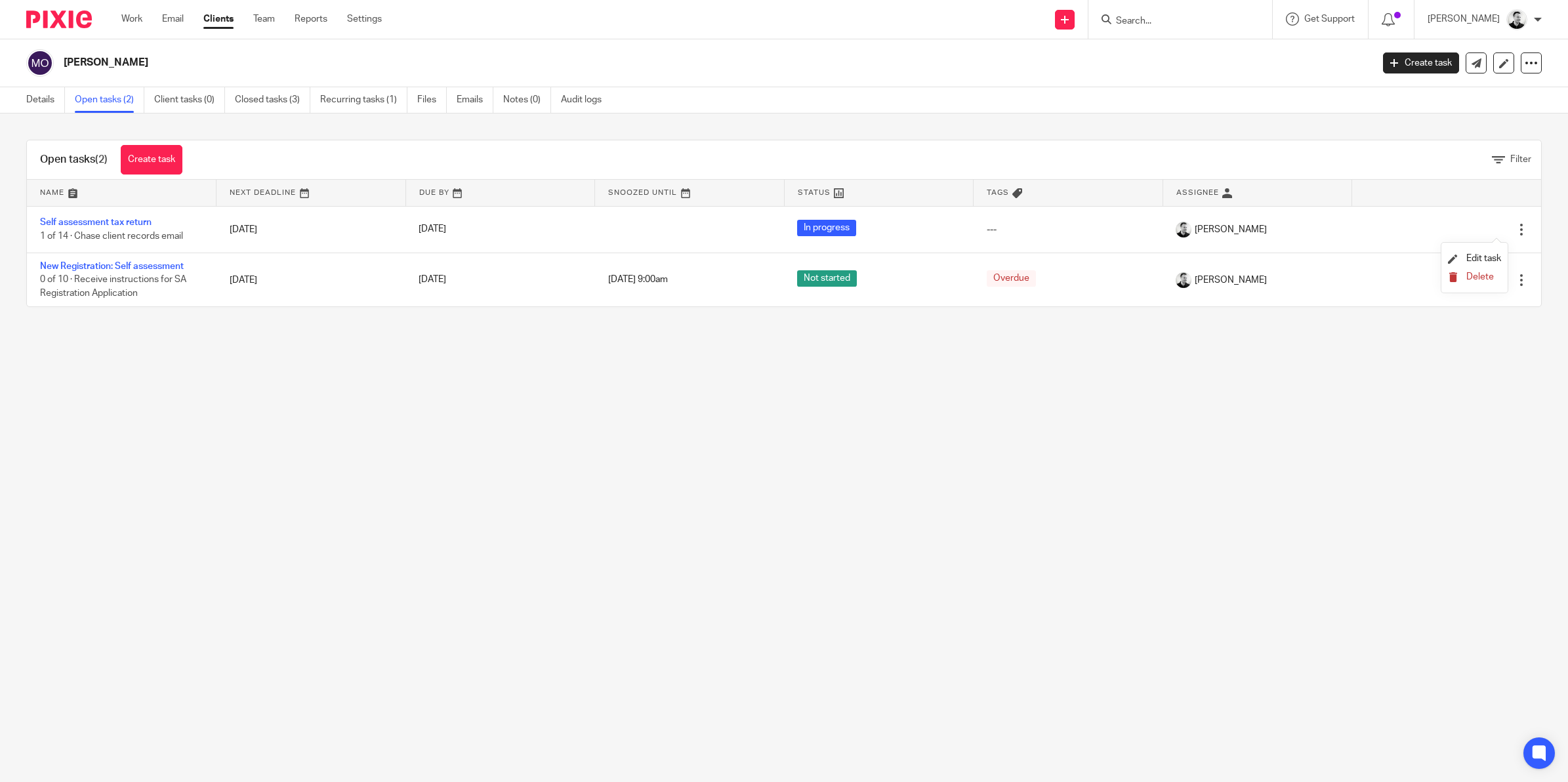
click at [1479, 280] on span "Delete" at bounding box center [1480, 277] width 27 height 9
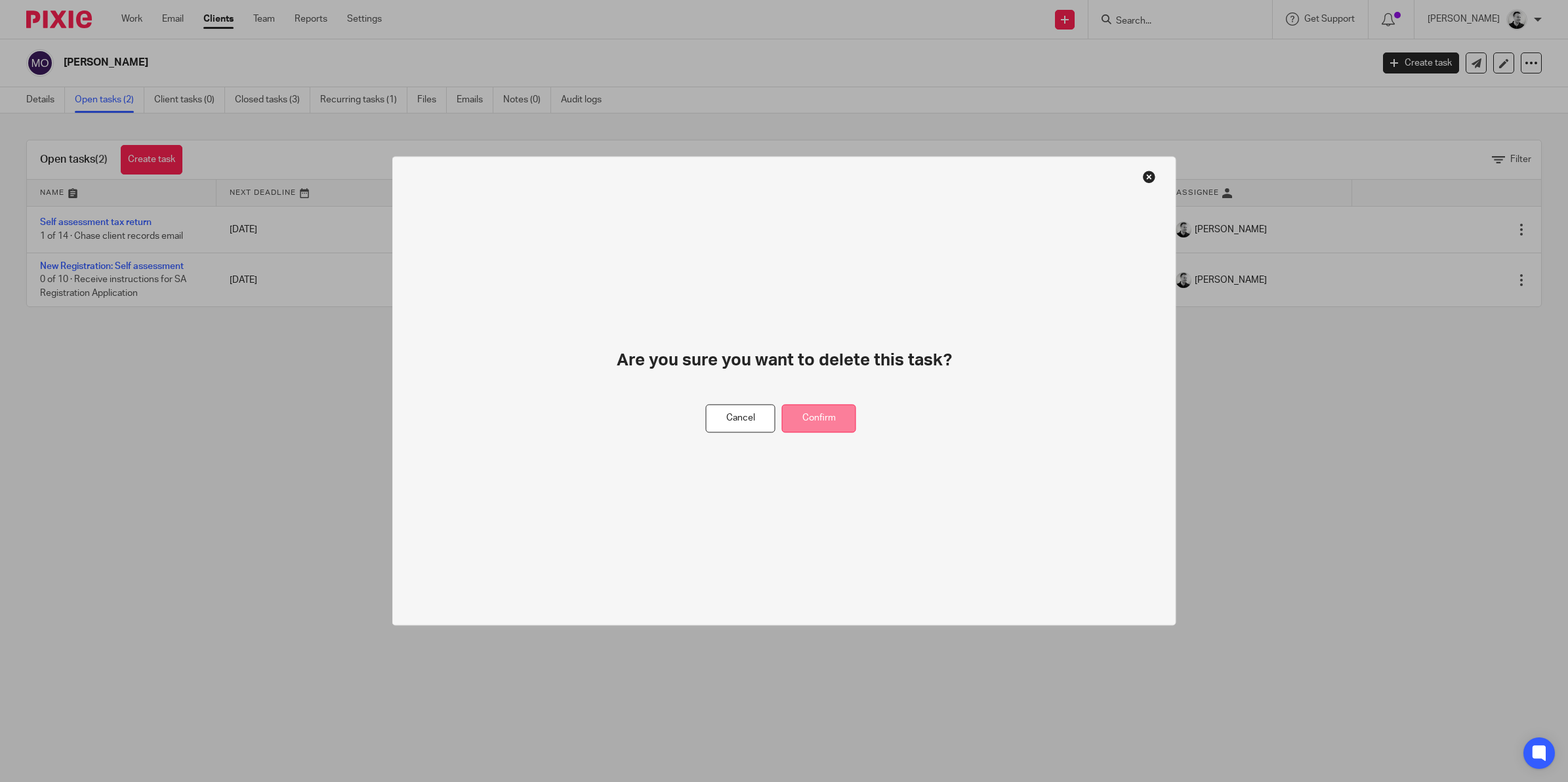
click at [805, 424] on button "Confirm" at bounding box center [819, 418] width 74 height 28
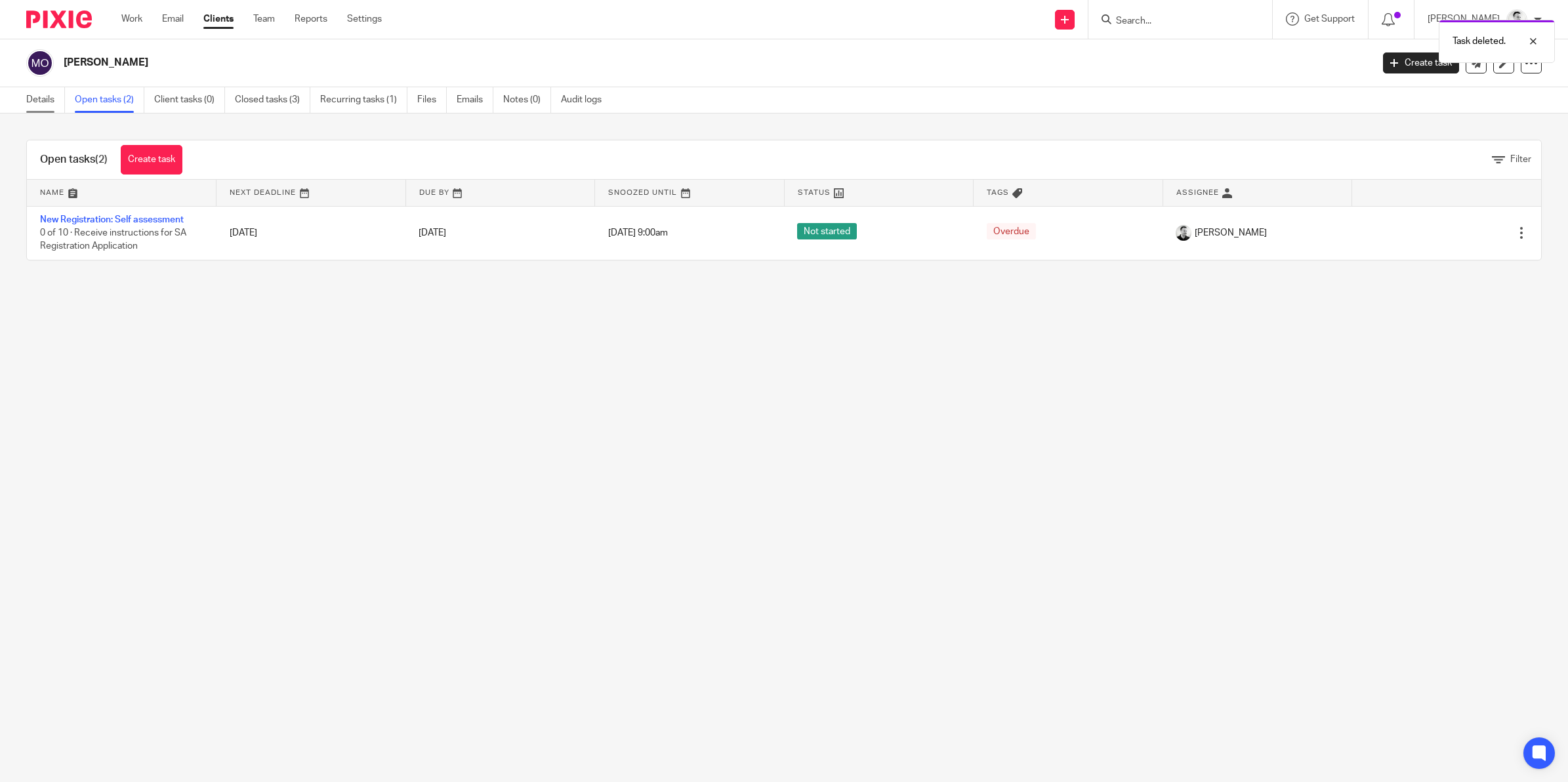
click at [43, 94] on link "Details" at bounding box center [45, 99] width 39 height 25
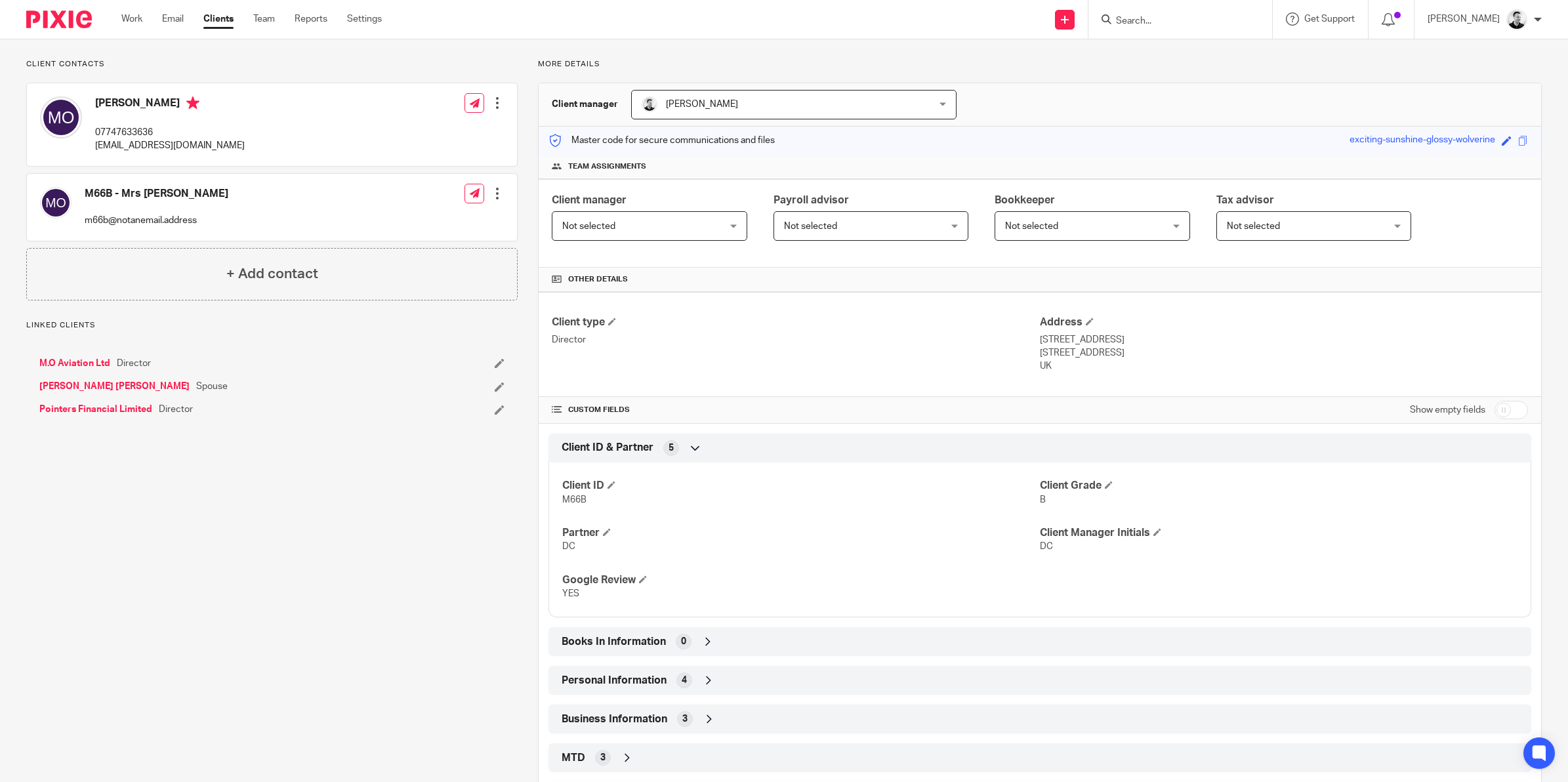
scroll to position [187, 0]
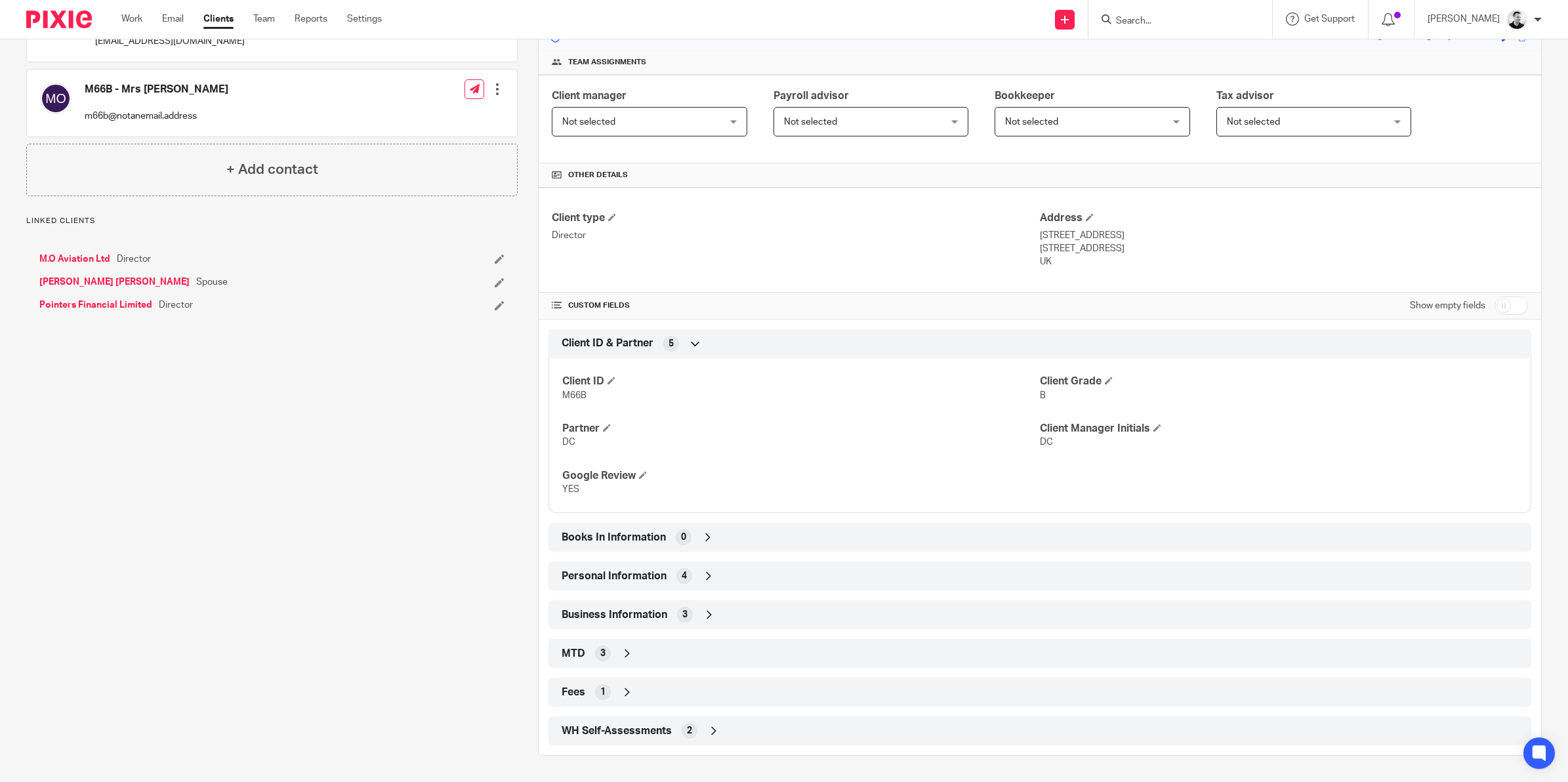
click at [1494, 297] on input "checkbox" at bounding box center [1511, 305] width 33 height 18
checkbox input "true"
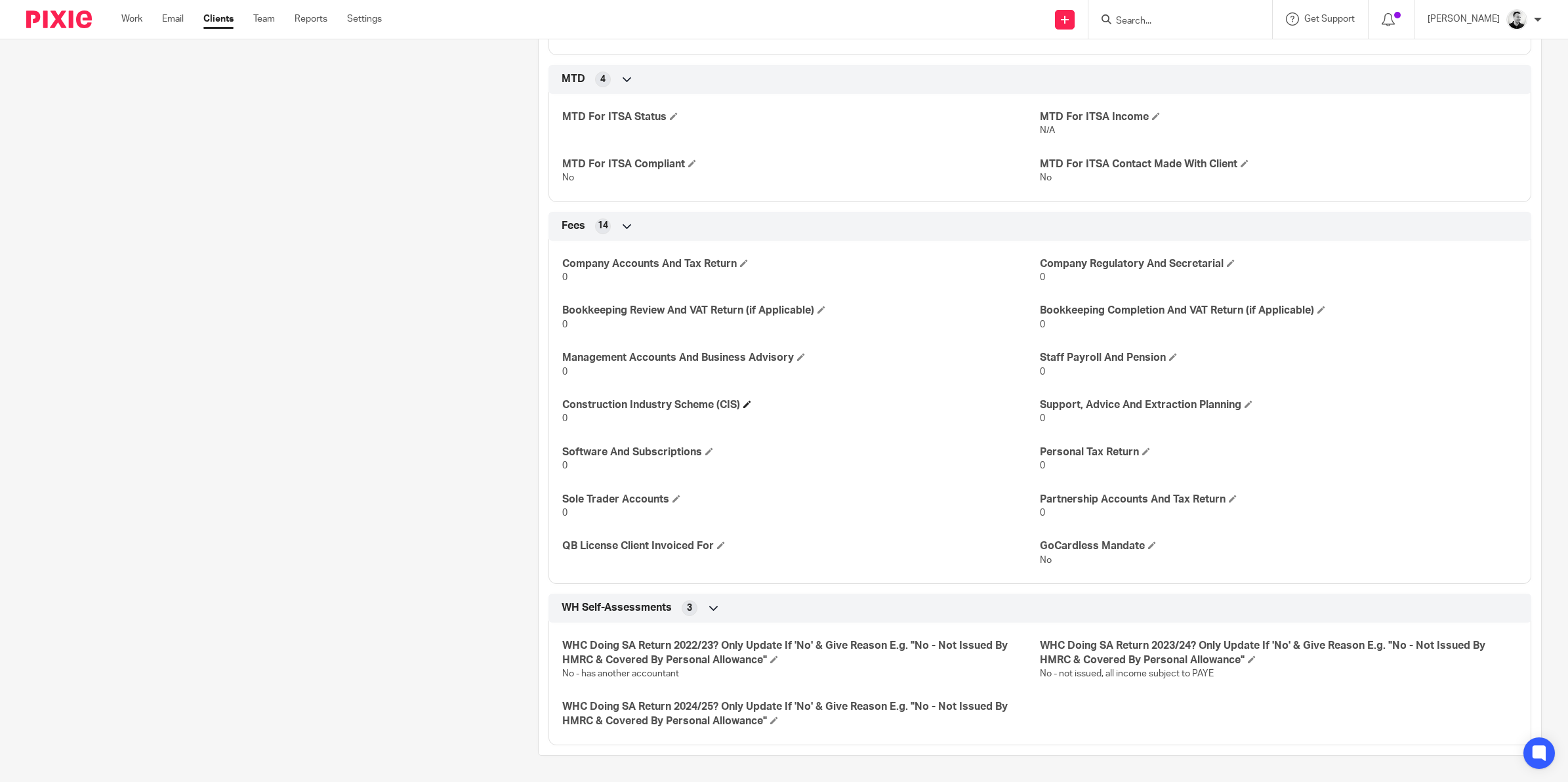
scroll to position [2203, 0]
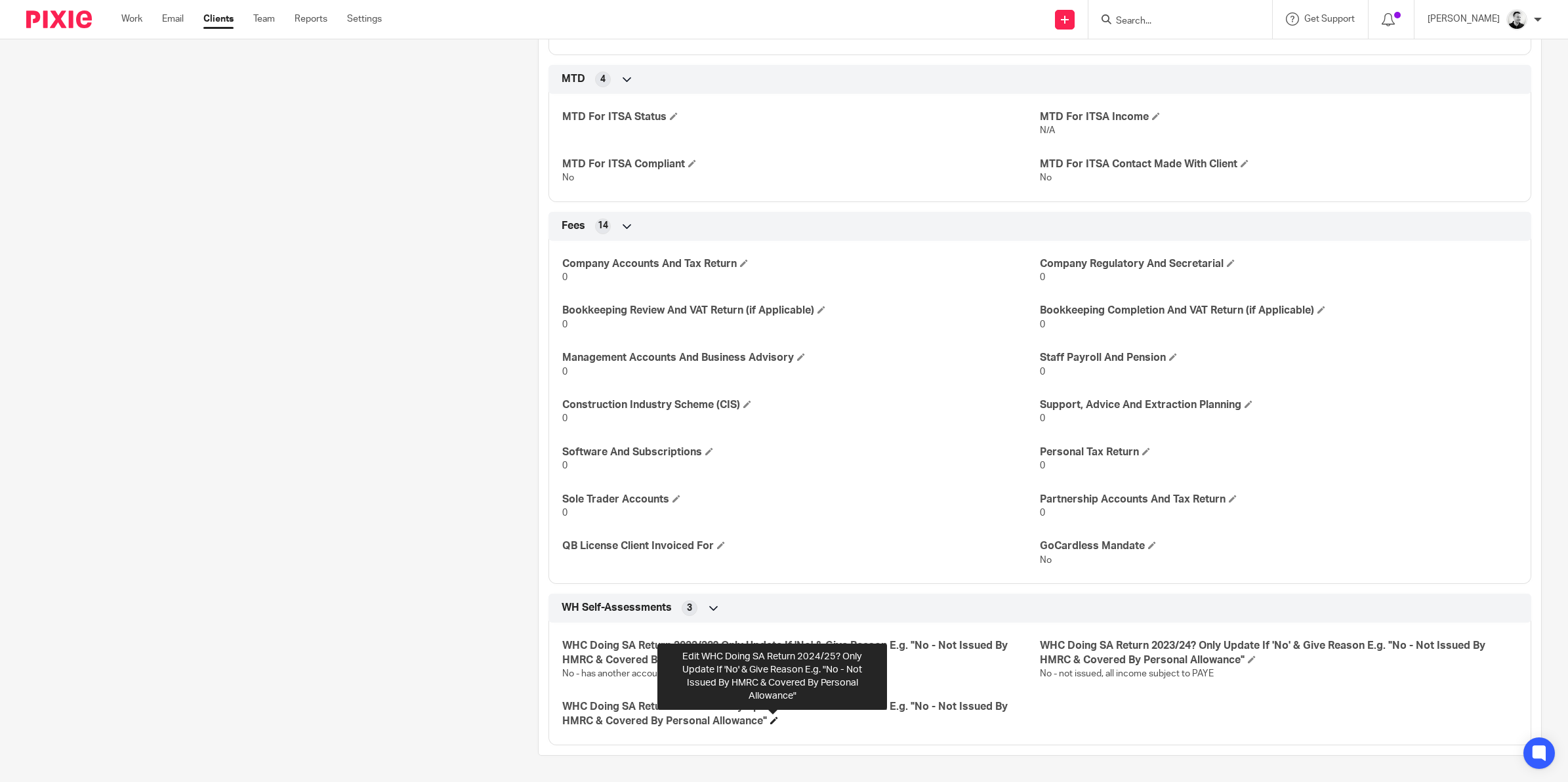
click at [770, 719] on span at bounding box center [774, 720] width 8 height 8
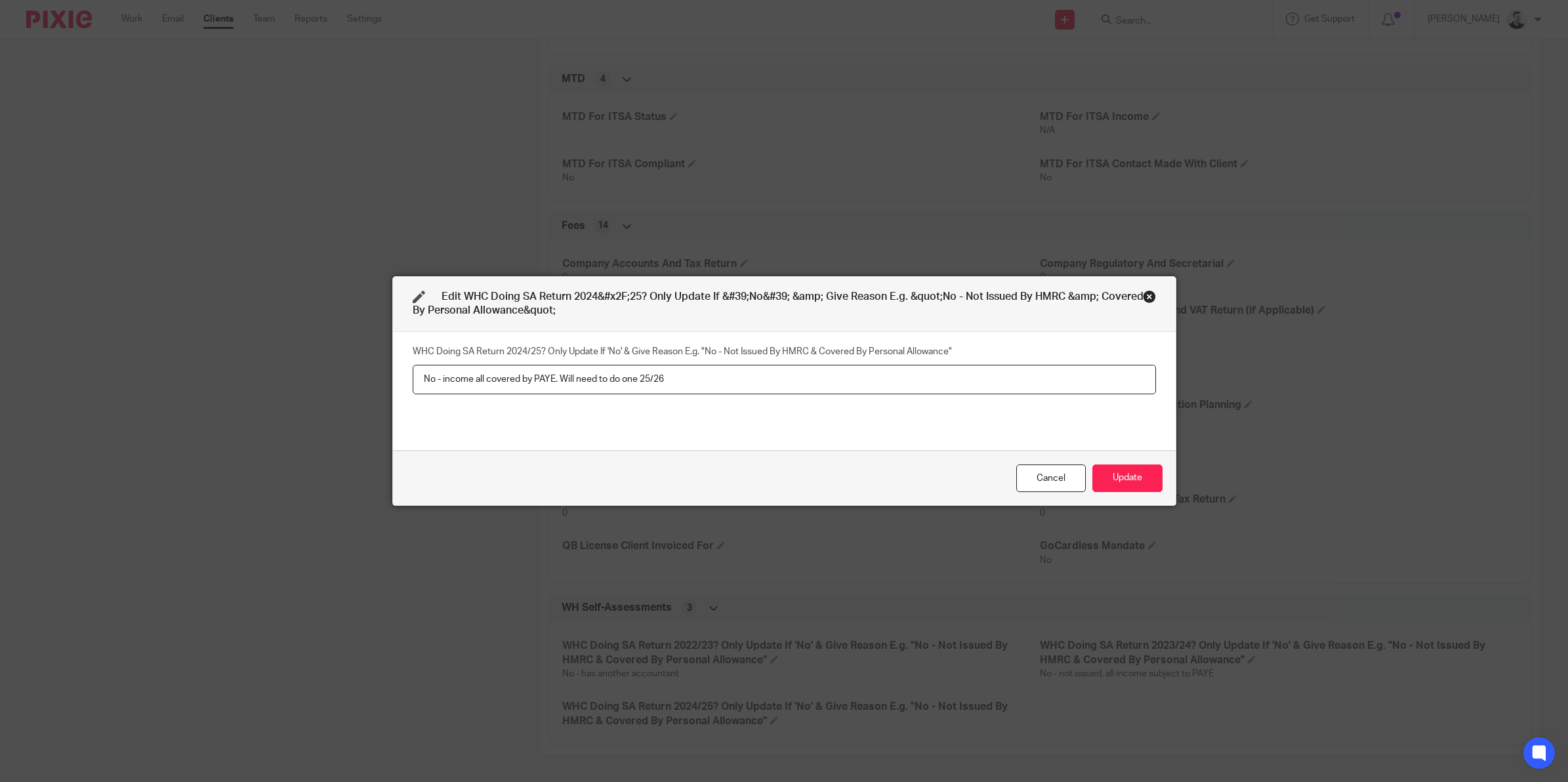
type input "No - income all covered by PAYE. Will need to do one 25/26"
click at [1156, 473] on div "Cancel Update" at bounding box center [784, 478] width 783 height 55
click at [1143, 474] on button "Update" at bounding box center [1127, 478] width 70 height 28
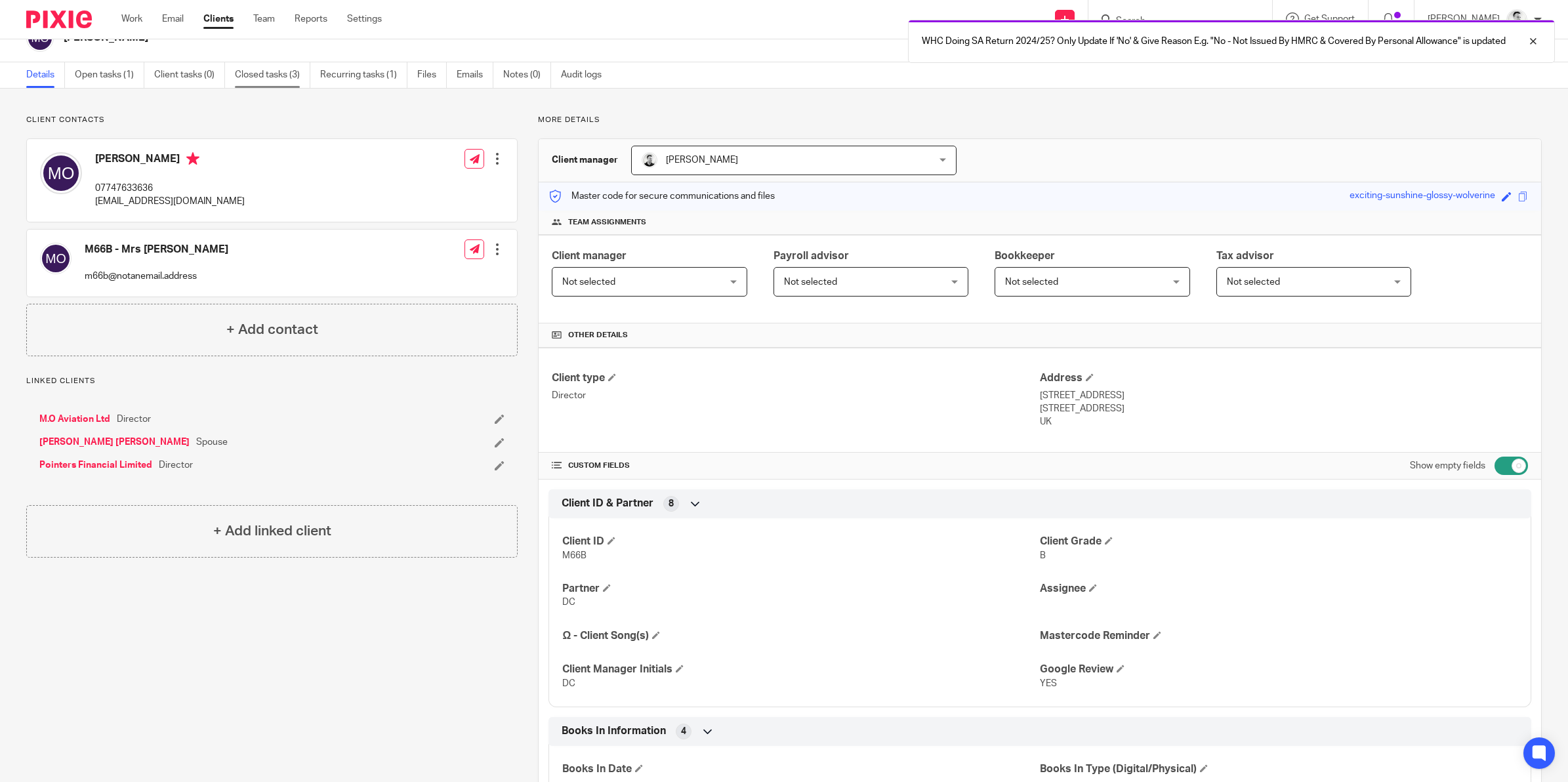
scroll to position [0, 0]
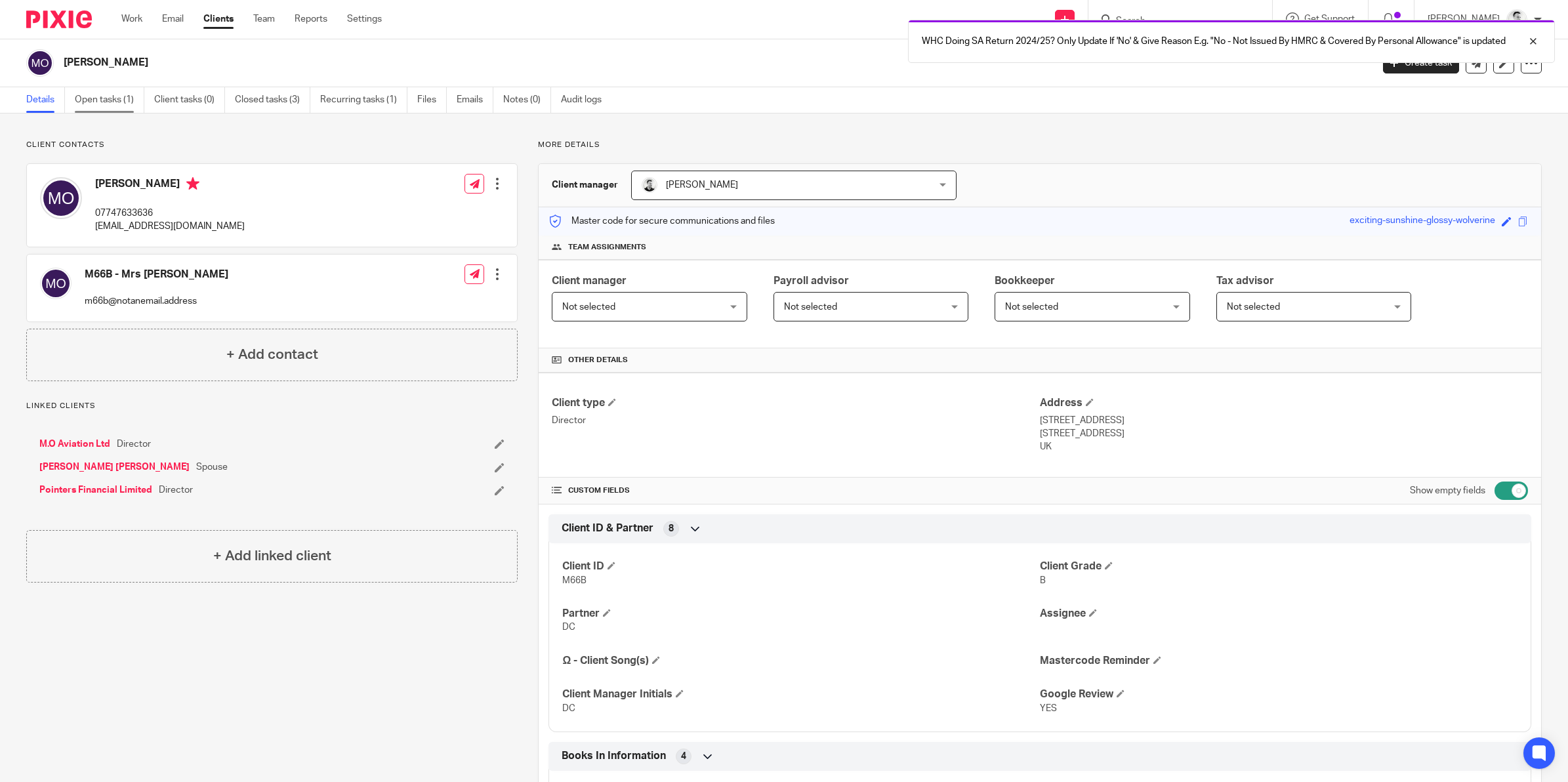
click at [90, 103] on link "Open tasks (1)" at bounding box center [110, 99] width 69 height 25
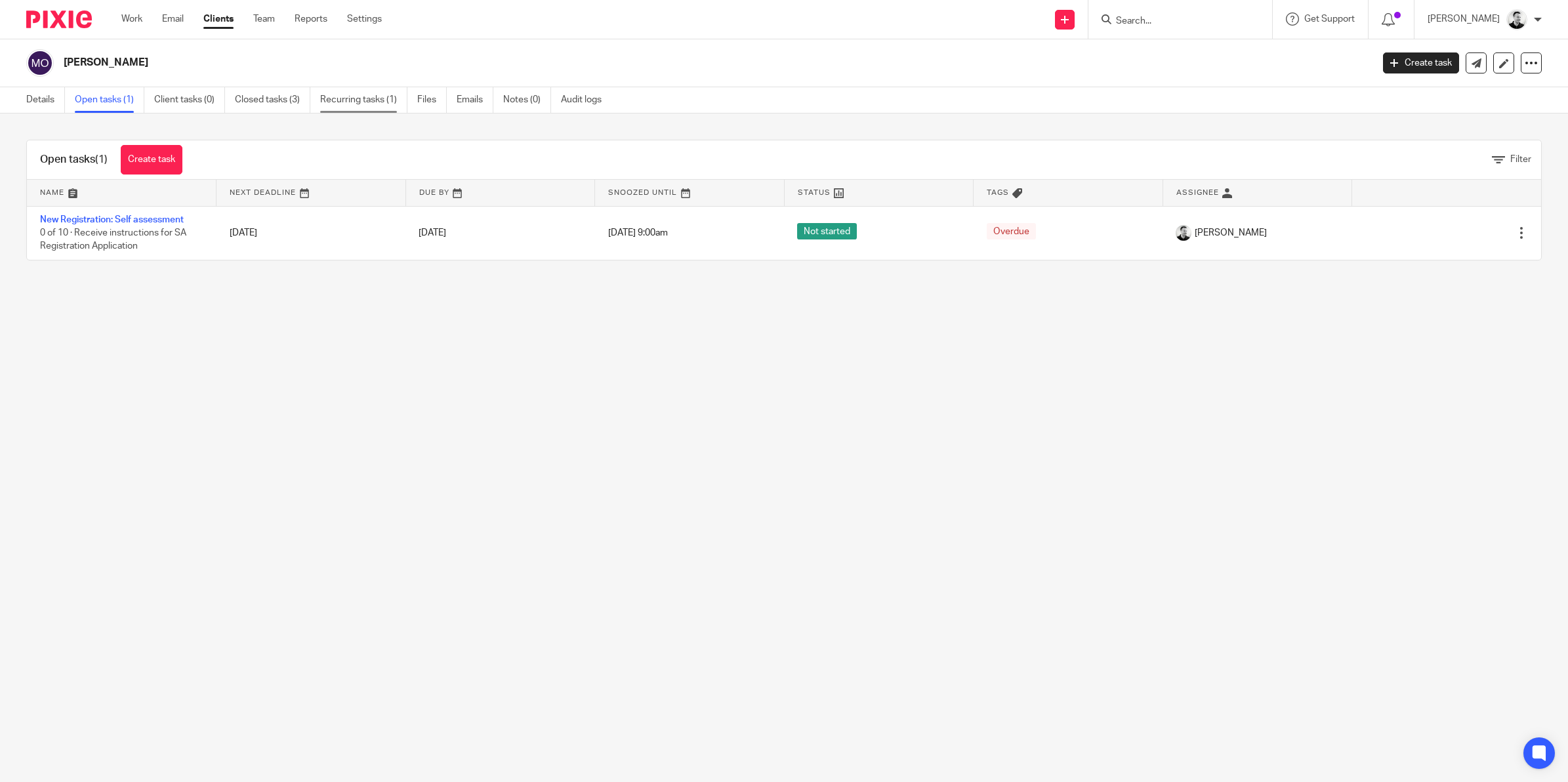
click at [352, 105] on link "Recurring tasks (1)" at bounding box center [363, 99] width 87 height 25
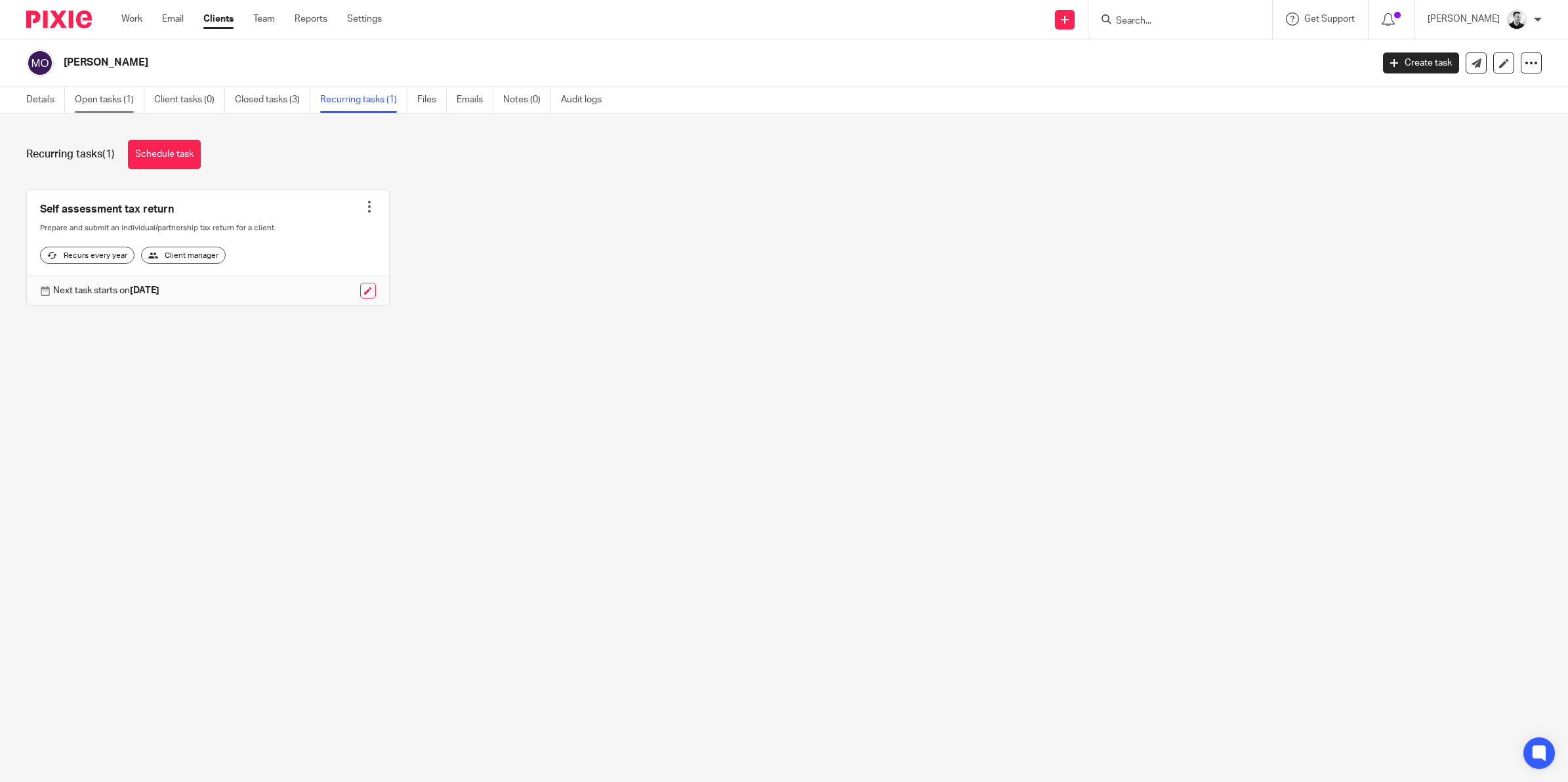
click at [95, 96] on link "Open tasks (1)" at bounding box center [110, 99] width 69 height 25
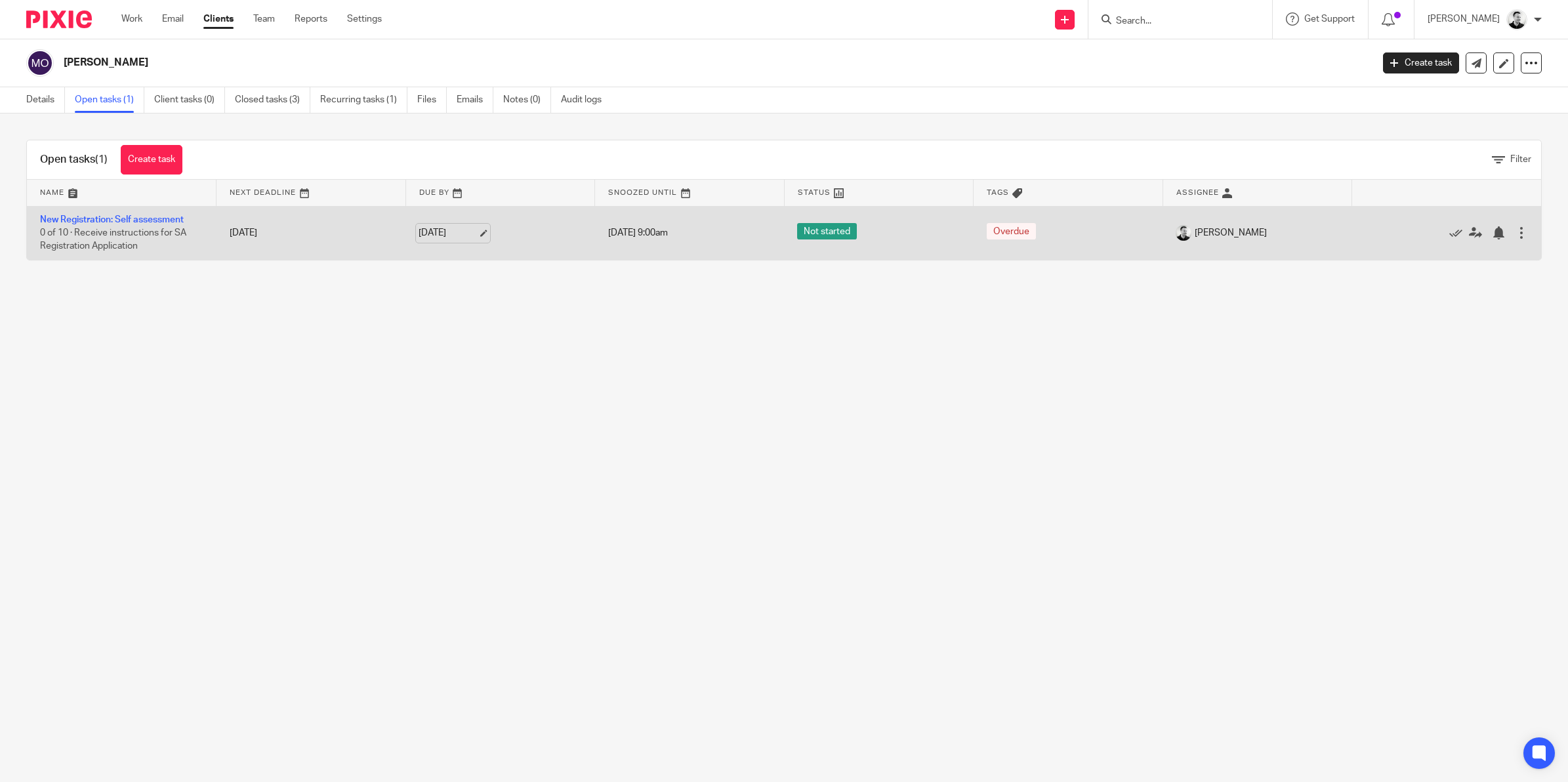
click at [433, 228] on link "[DATE]" at bounding box center [448, 233] width 59 height 14
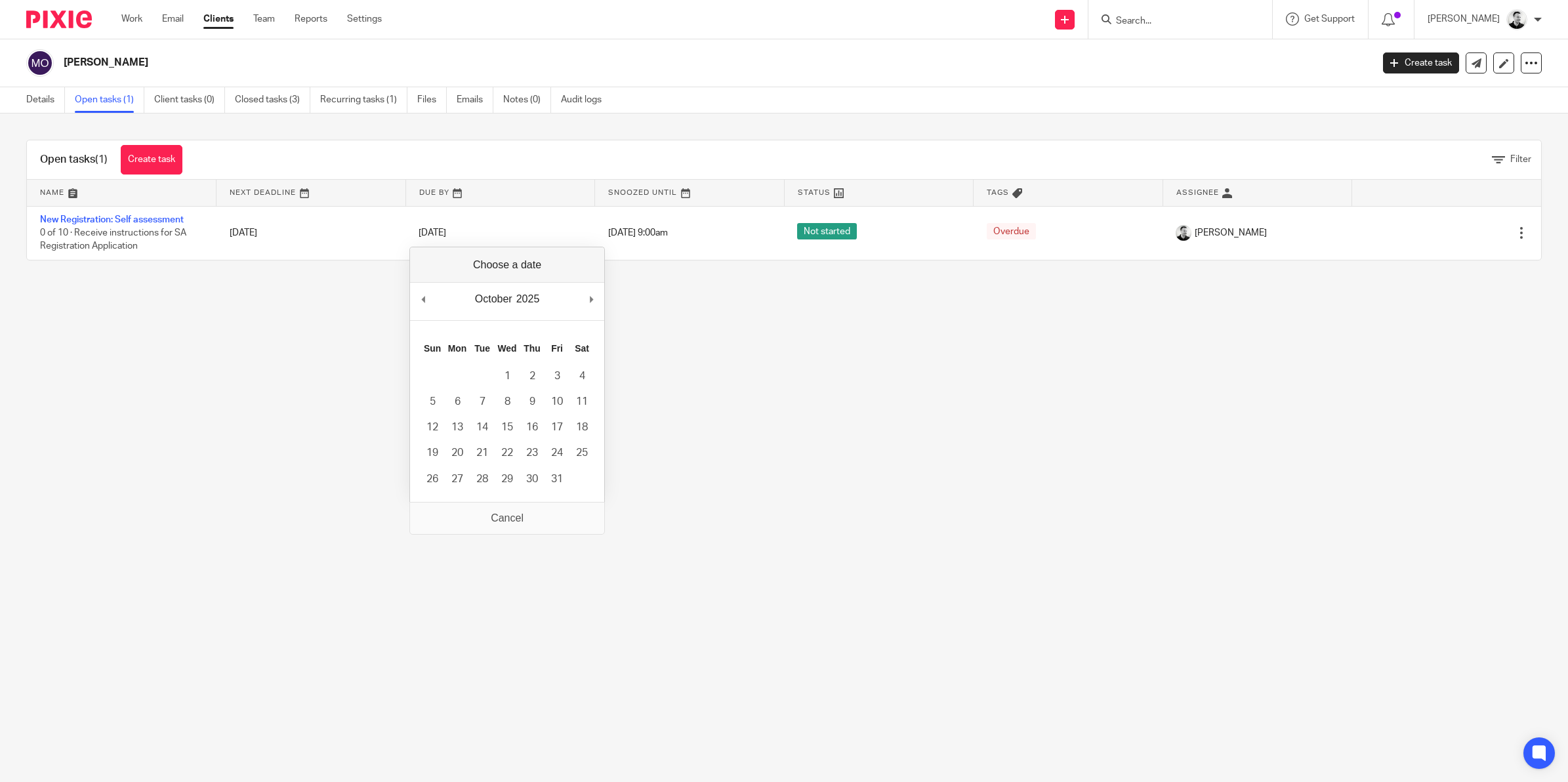
drag, startPoint x: 732, startPoint y: 323, endPoint x: 764, endPoint y: 320, distance: 32.1
click at [732, 323] on main "[PERSON_NAME] Create task Update from Companies House Export data Merge Archive…" at bounding box center [784, 391] width 1568 height 782
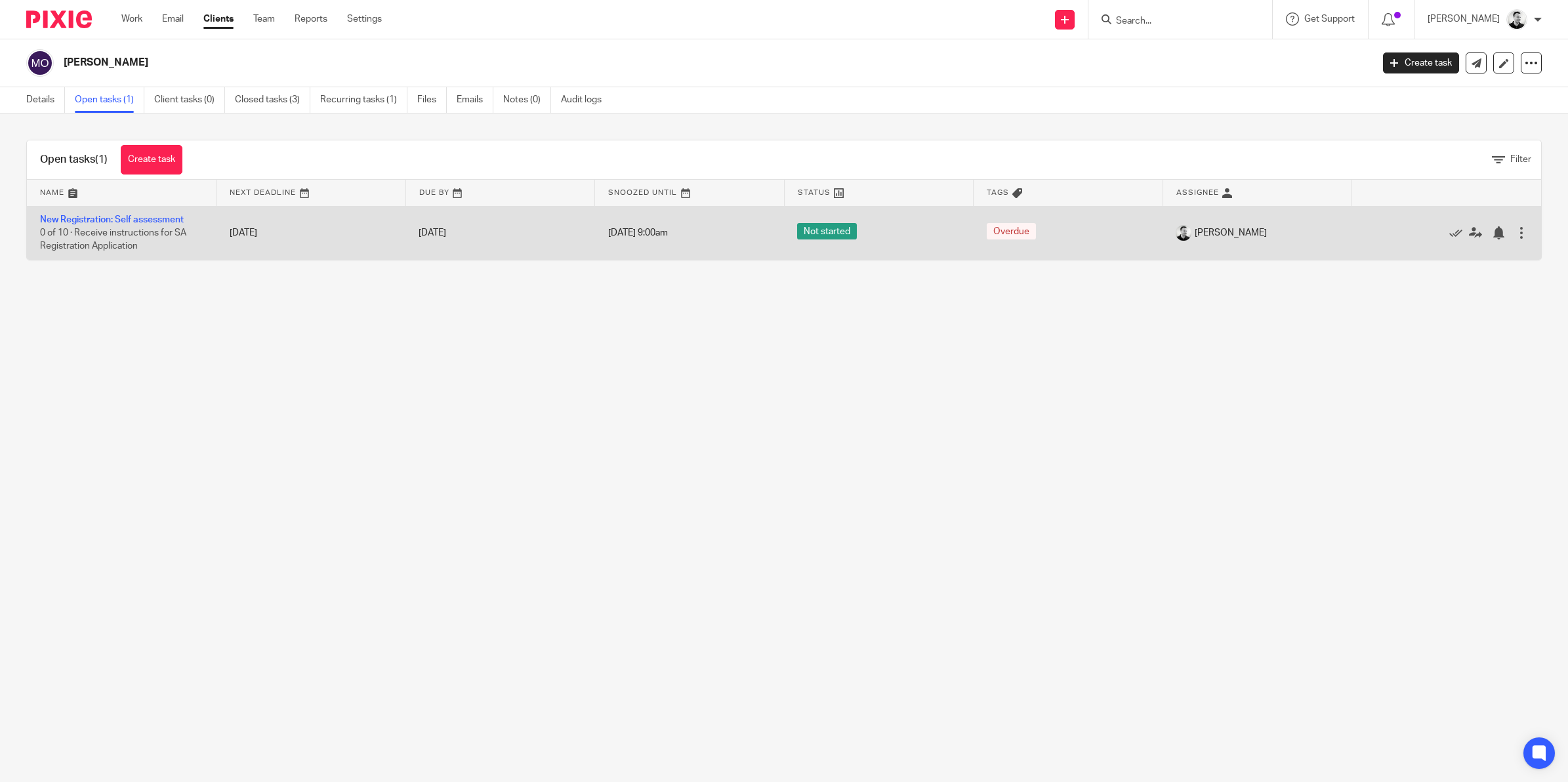
click at [1515, 234] on div at bounding box center [1521, 233] width 13 height 13
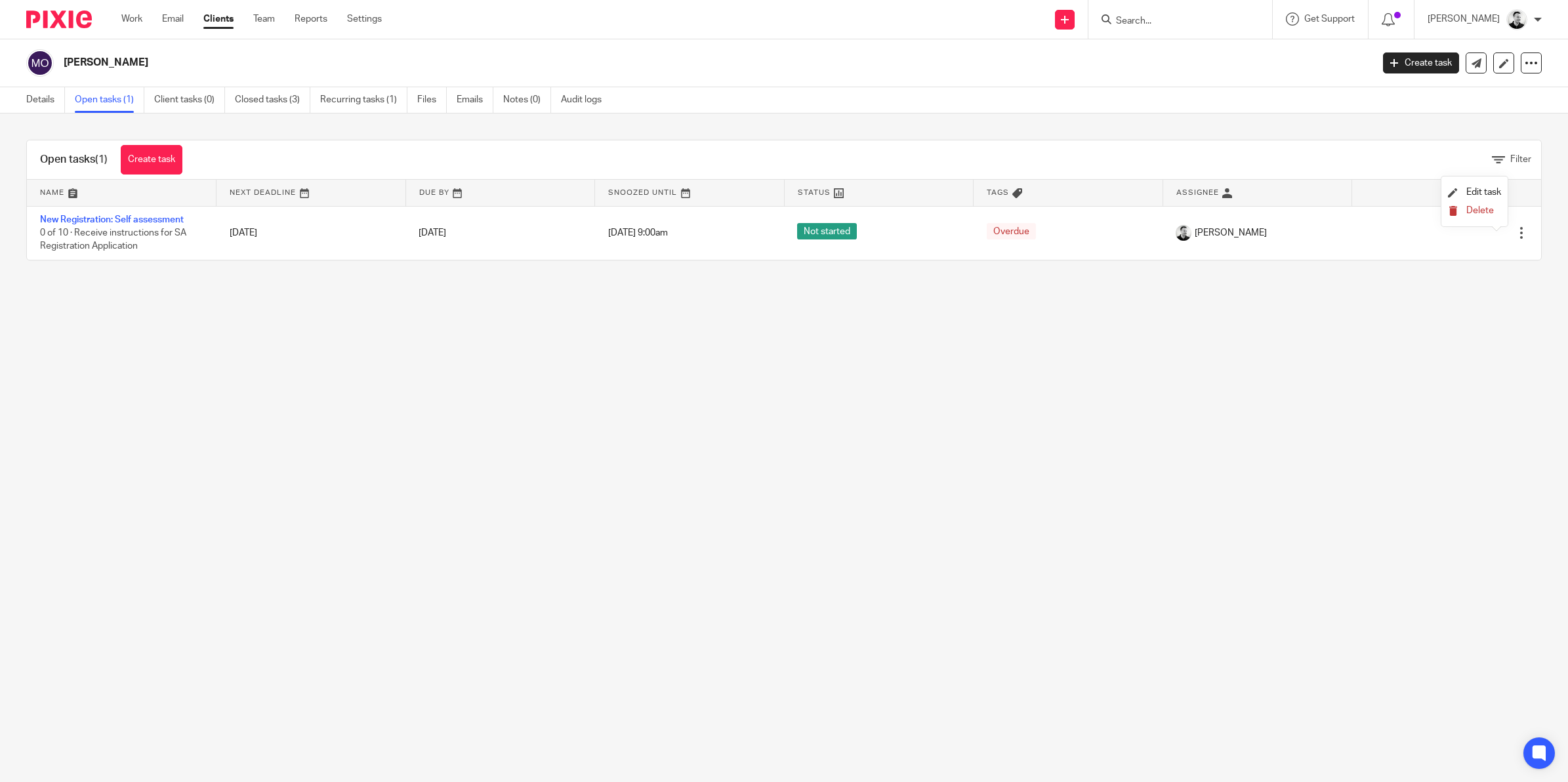
click at [1481, 210] on span "Delete" at bounding box center [1480, 210] width 27 height 9
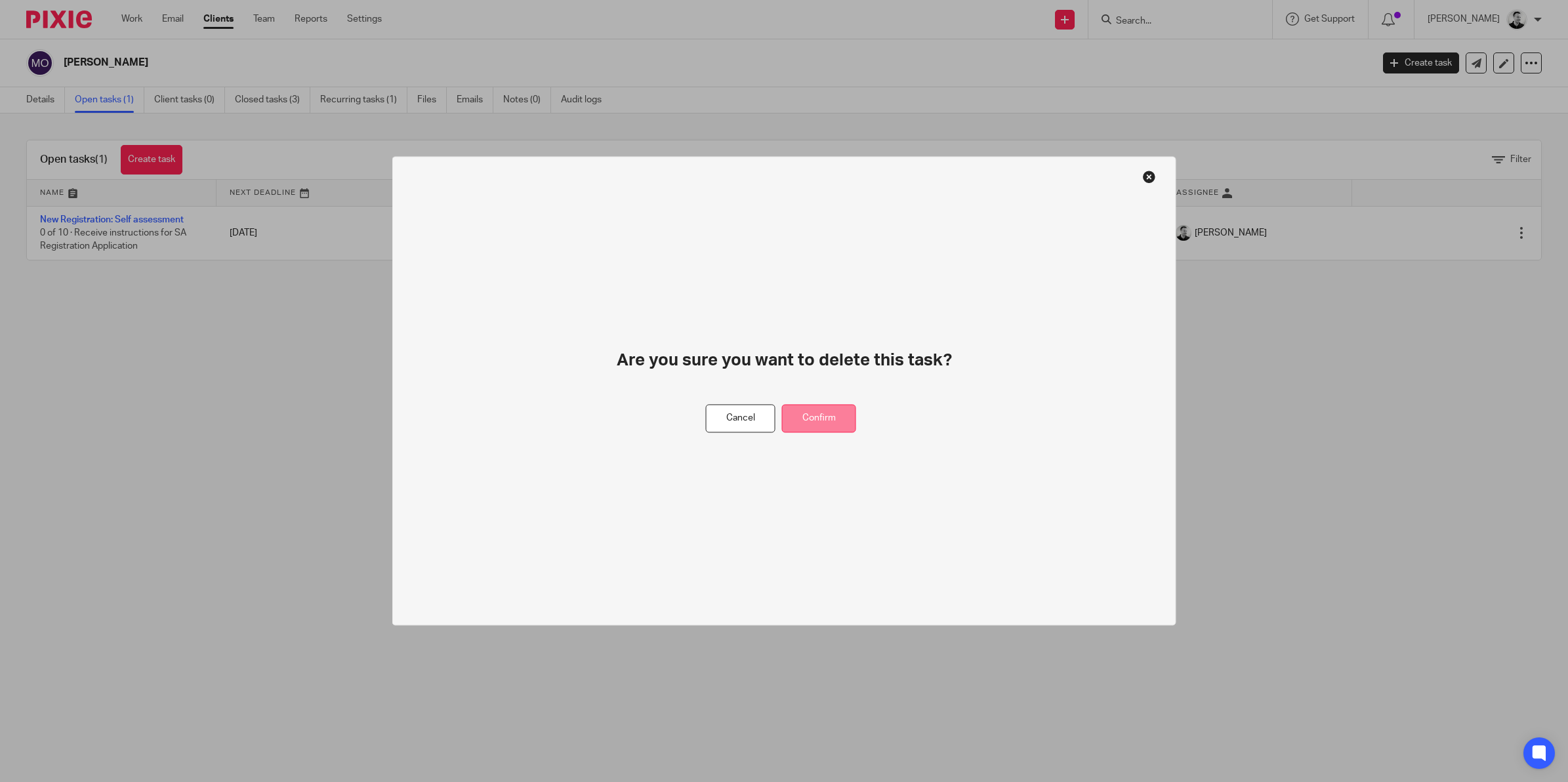
click at [808, 412] on button "Confirm" at bounding box center [819, 418] width 74 height 28
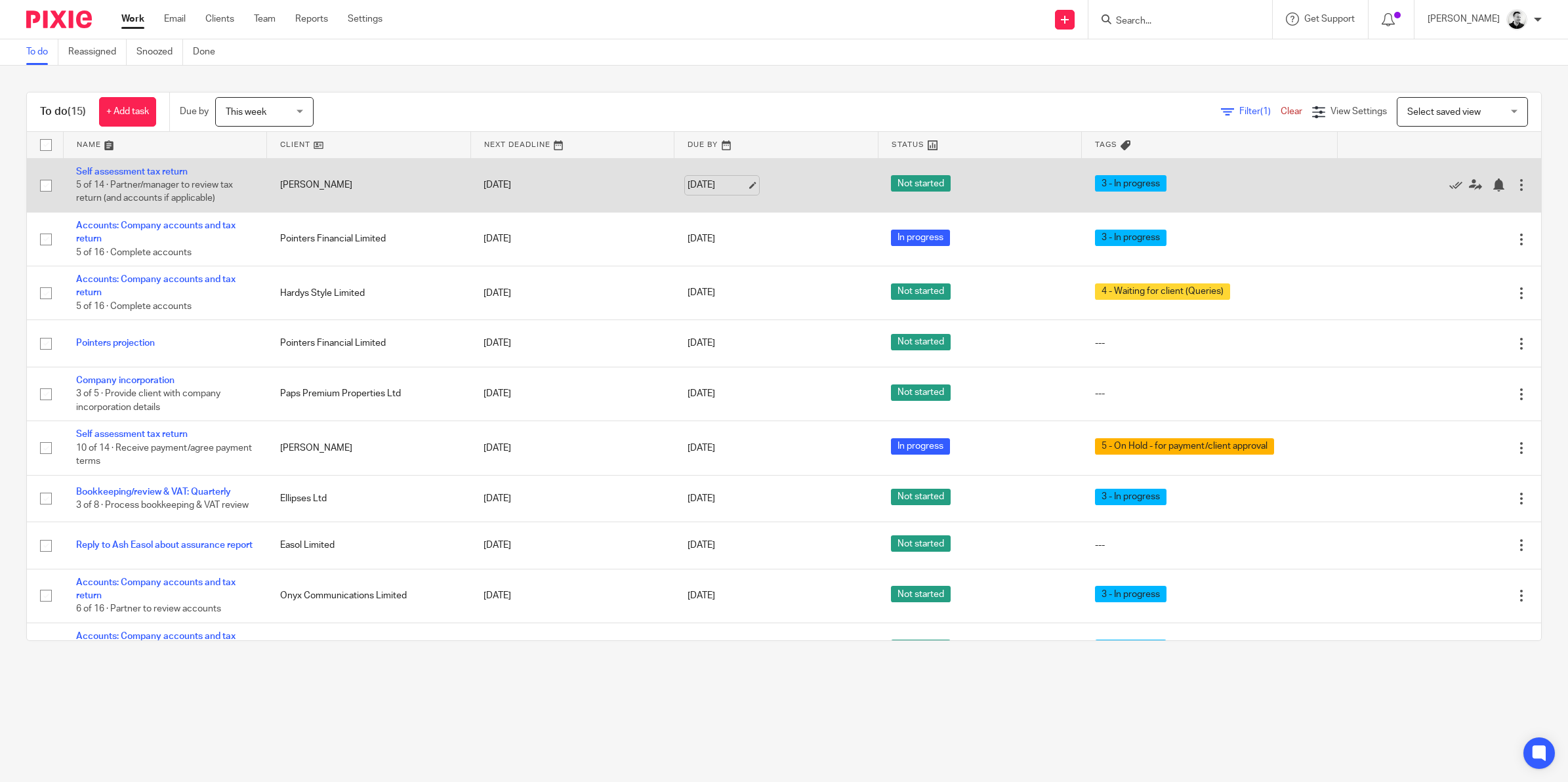
click at [696, 180] on link "20 Aug 2025" at bounding box center [717, 185] width 59 height 14
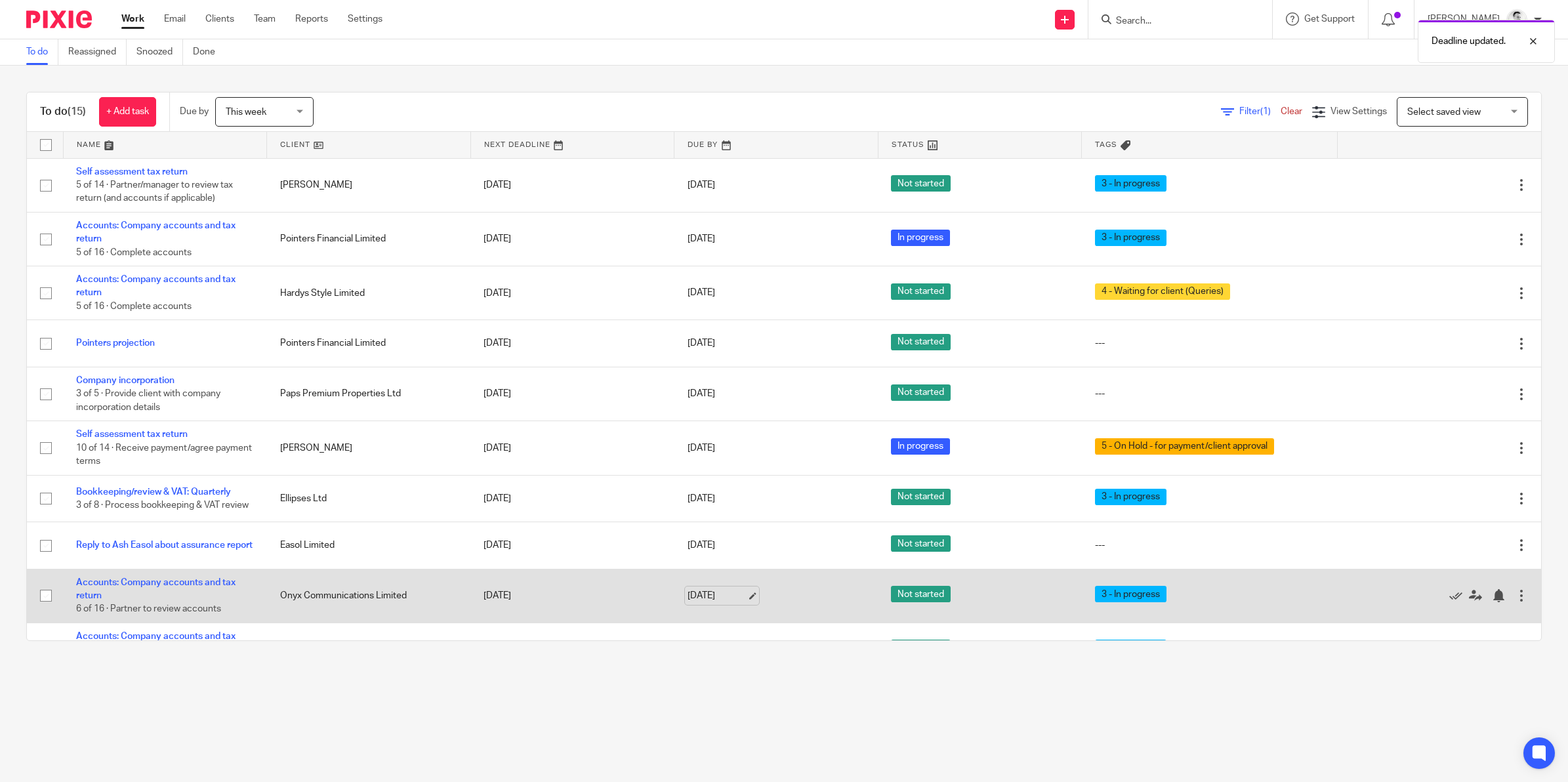
click at [710, 603] on link "[DATE]" at bounding box center [717, 595] width 59 height 14
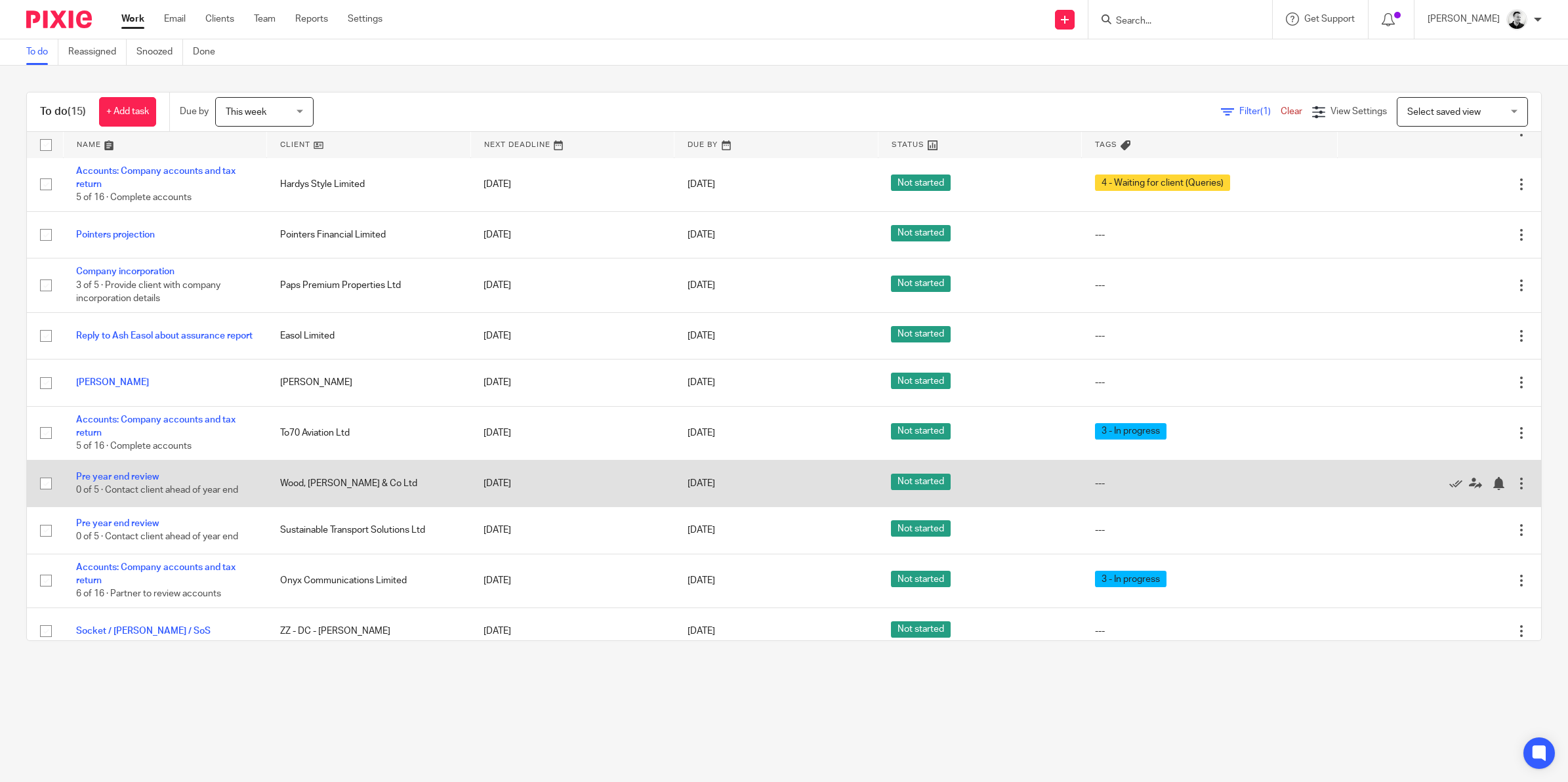
scroll to position [164, 0]
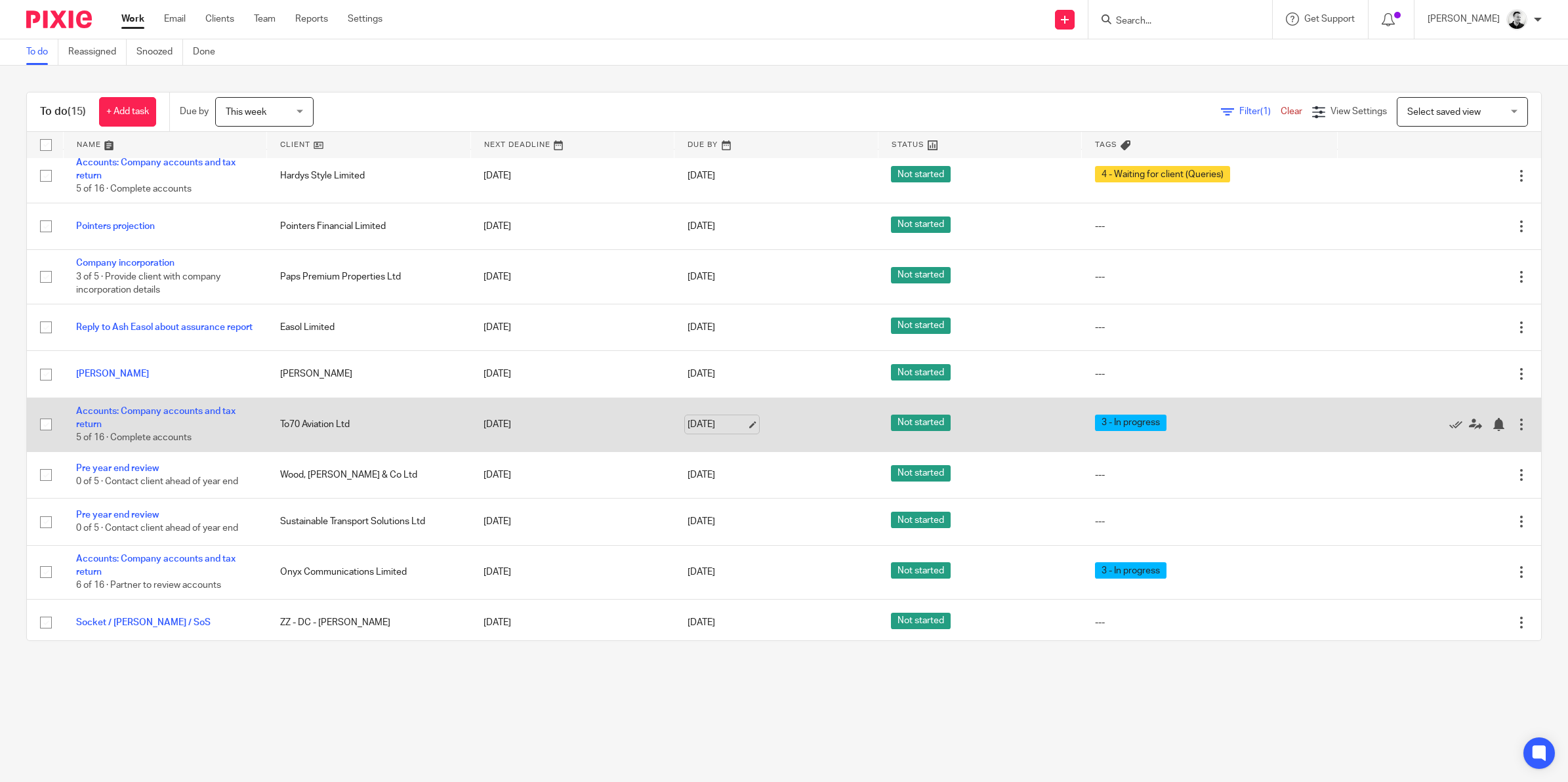
click at [690, 432] on link "[DATE]" at bounding box center [717, 425] width 59 height 14
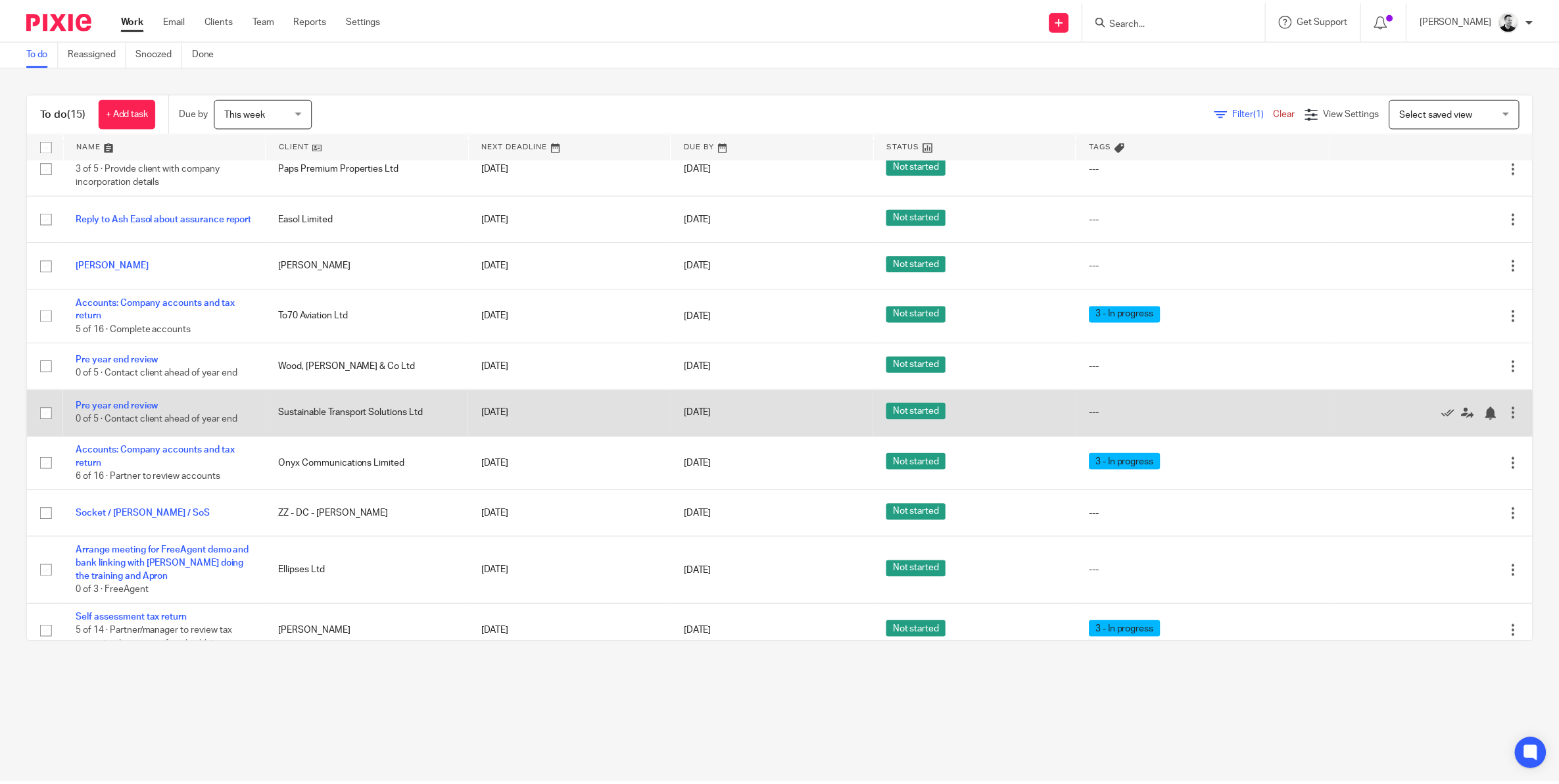
scroll to position [299, 0]
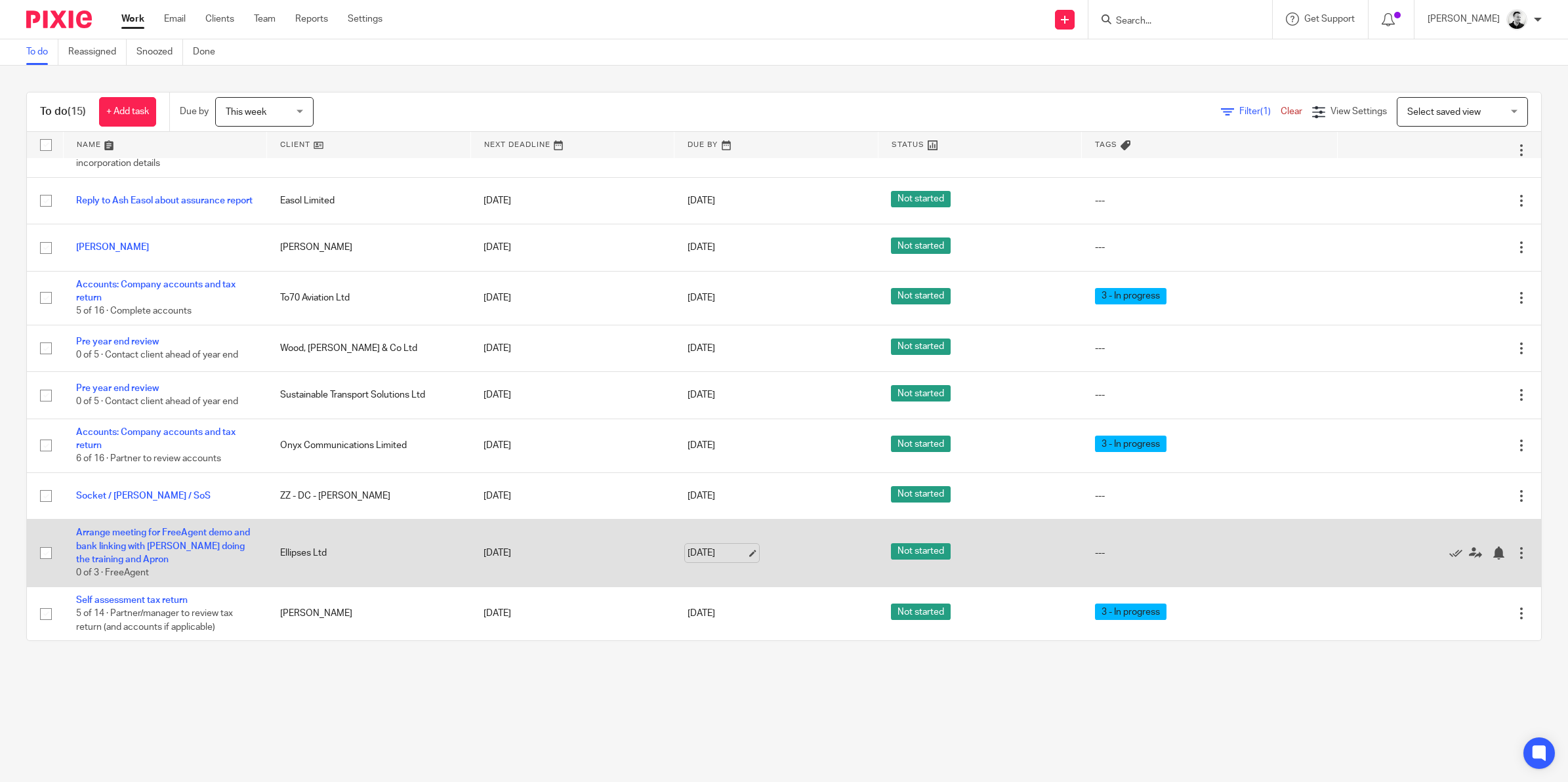
click at [693, 556] on link "[DATE]" at bounding box center [717, 553] width 59 height 14
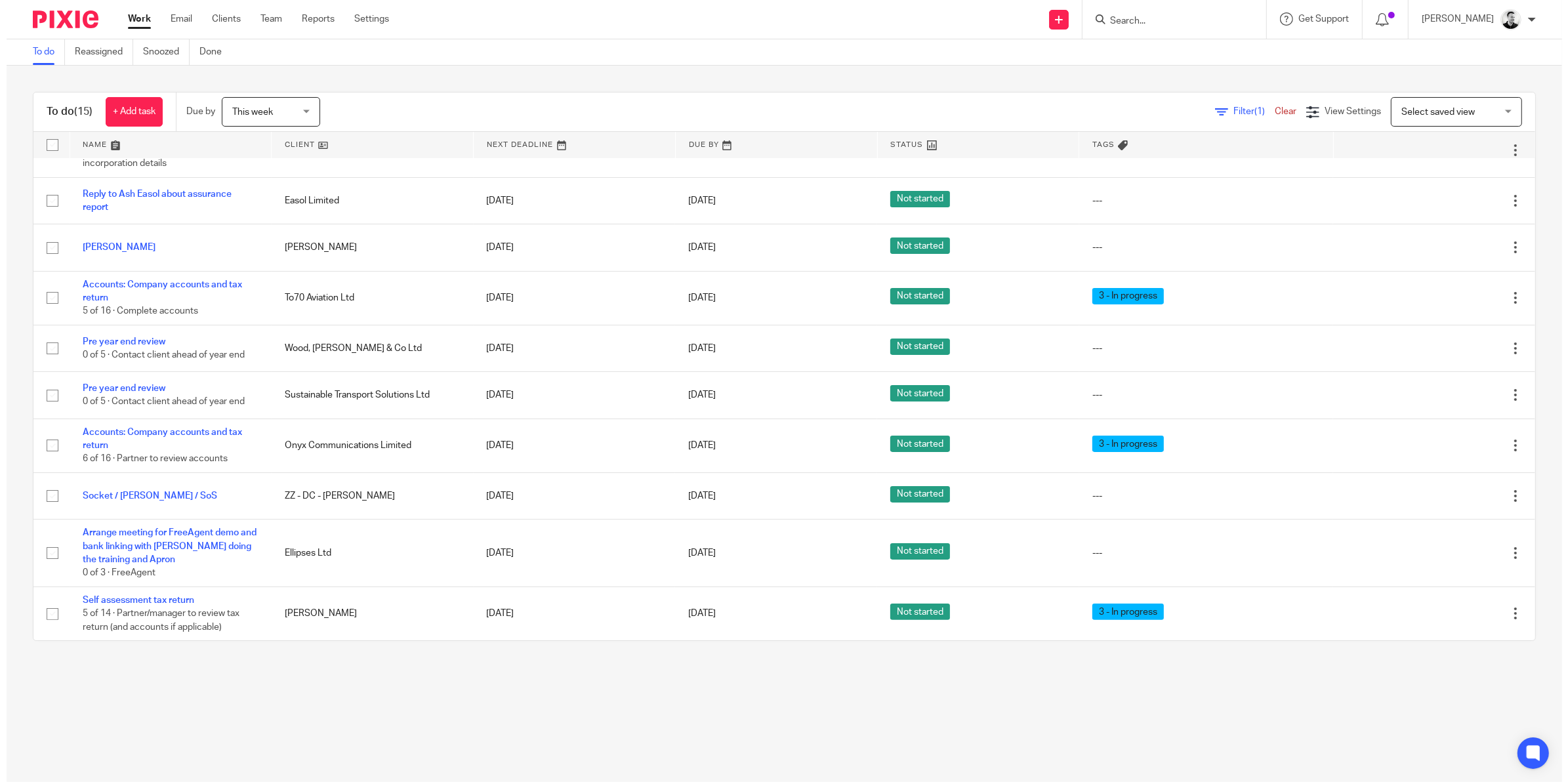
scroll to position [0, 0]
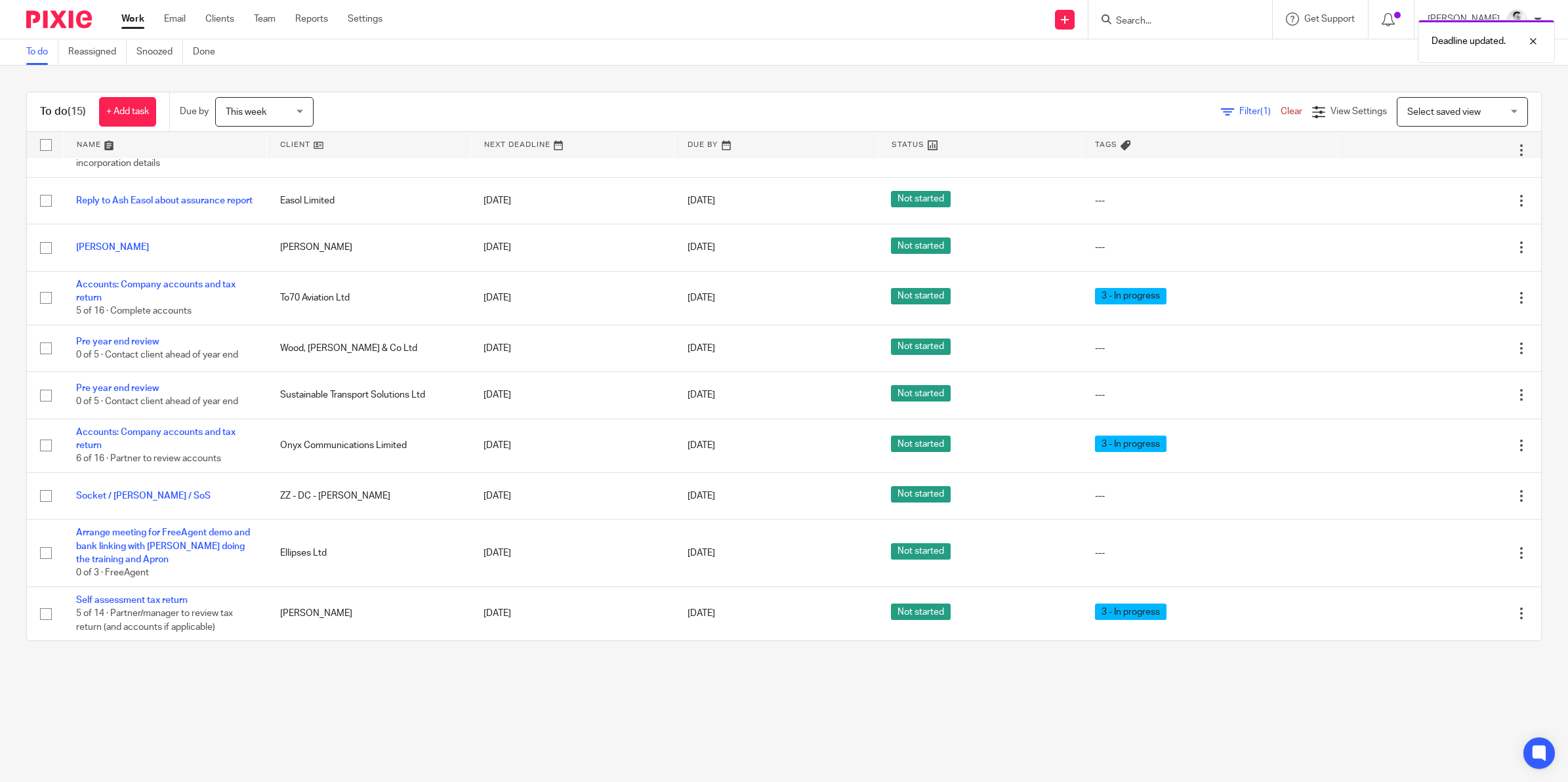
click at [276, 110] on span "This week" at bounding box center [260, 112] width 69 height 27
click at [258, 138] on li "[DATE]" at bounding box center [267, 140] width 97 height 27
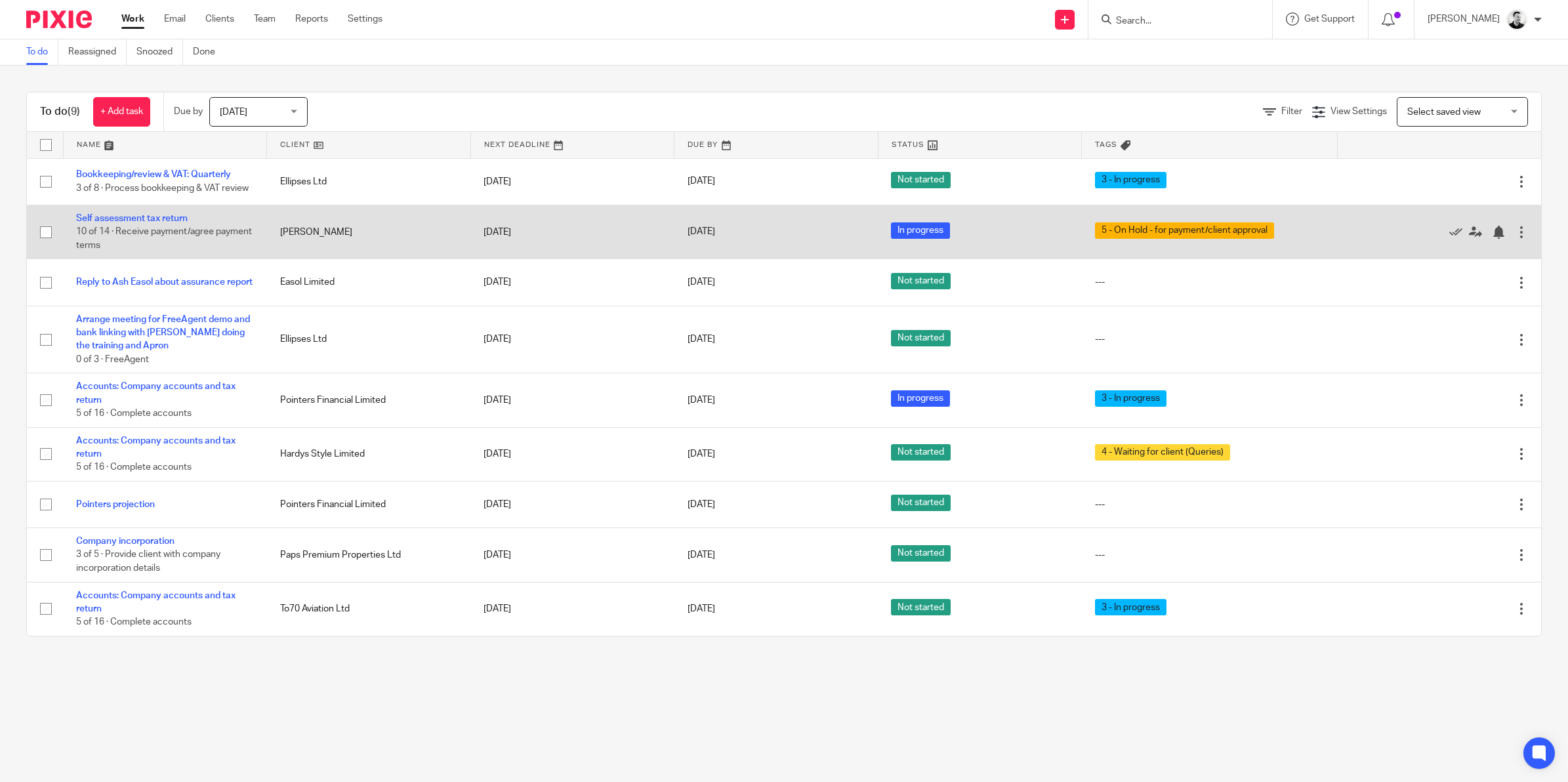
click at [166, 214] on td "Self assessment tax return 10 of 14 · Receive payment/agree payment terms" at bounding box center [164, 231] width 204 height 54
click at [166, 218] on td "Self assessment tax return 10 of 14 · Receive payment/agree payment terms" at bounding box center [164, 231] width 204 height 54
click at [159, 223] on link "Self assessment tax return" at bounding box center [132, 218] width 112 height 9
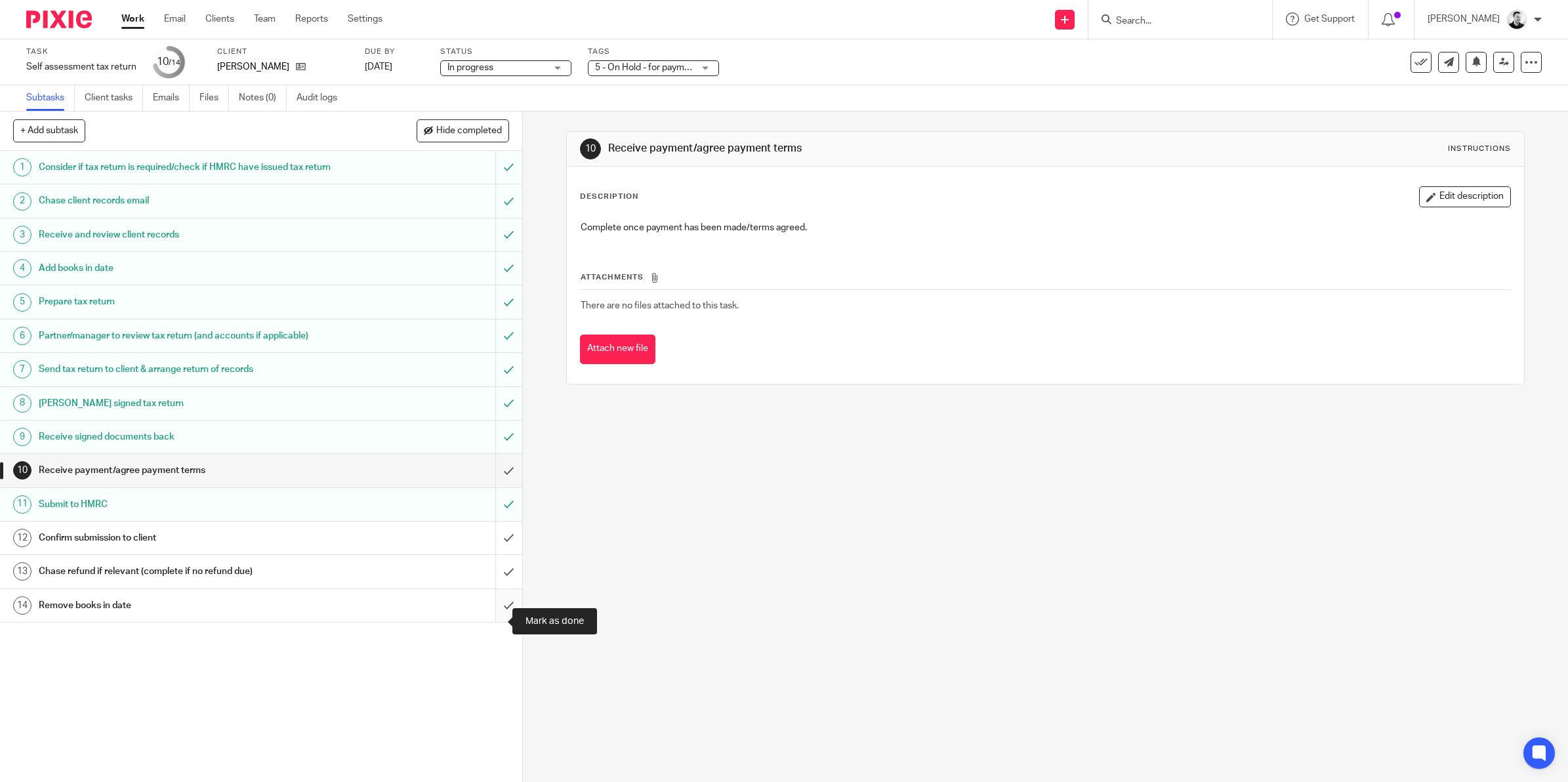
click at [486, 621] on input "submit" at bounding box center [261, 605] width 522 height 32
click at [496, 586] on input "submit" at bounding box center [261, 571] width 522 height 32
click at [492, 554] on input "submit" at bounding box center [261, 537] width 522 height 32
click at [495, 481] on input "submit" at bounding box center [261, 470] width 522 height 32
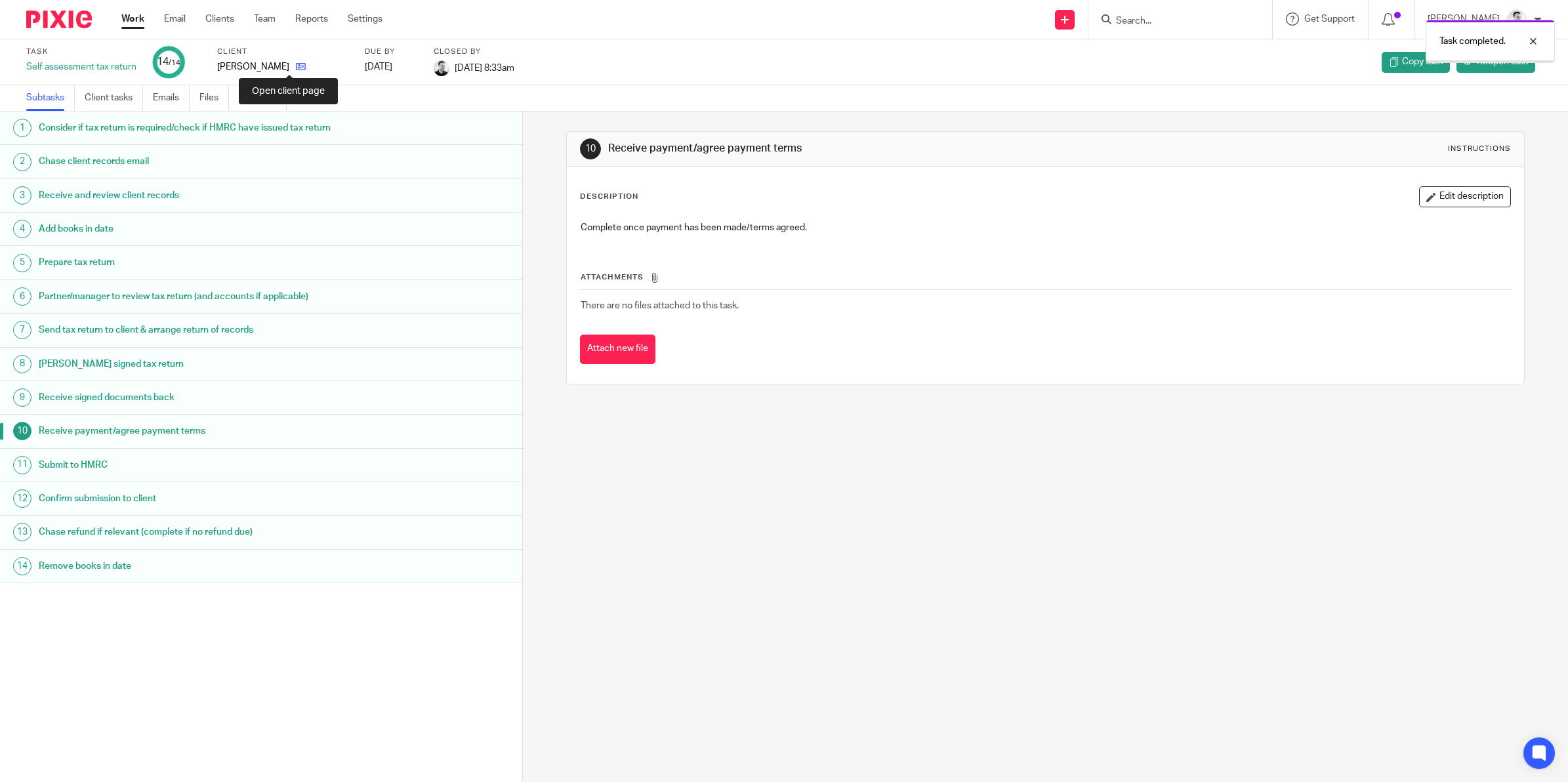
click at [296, 67] on icon at bounding box center [301, 67] width 10 height 10
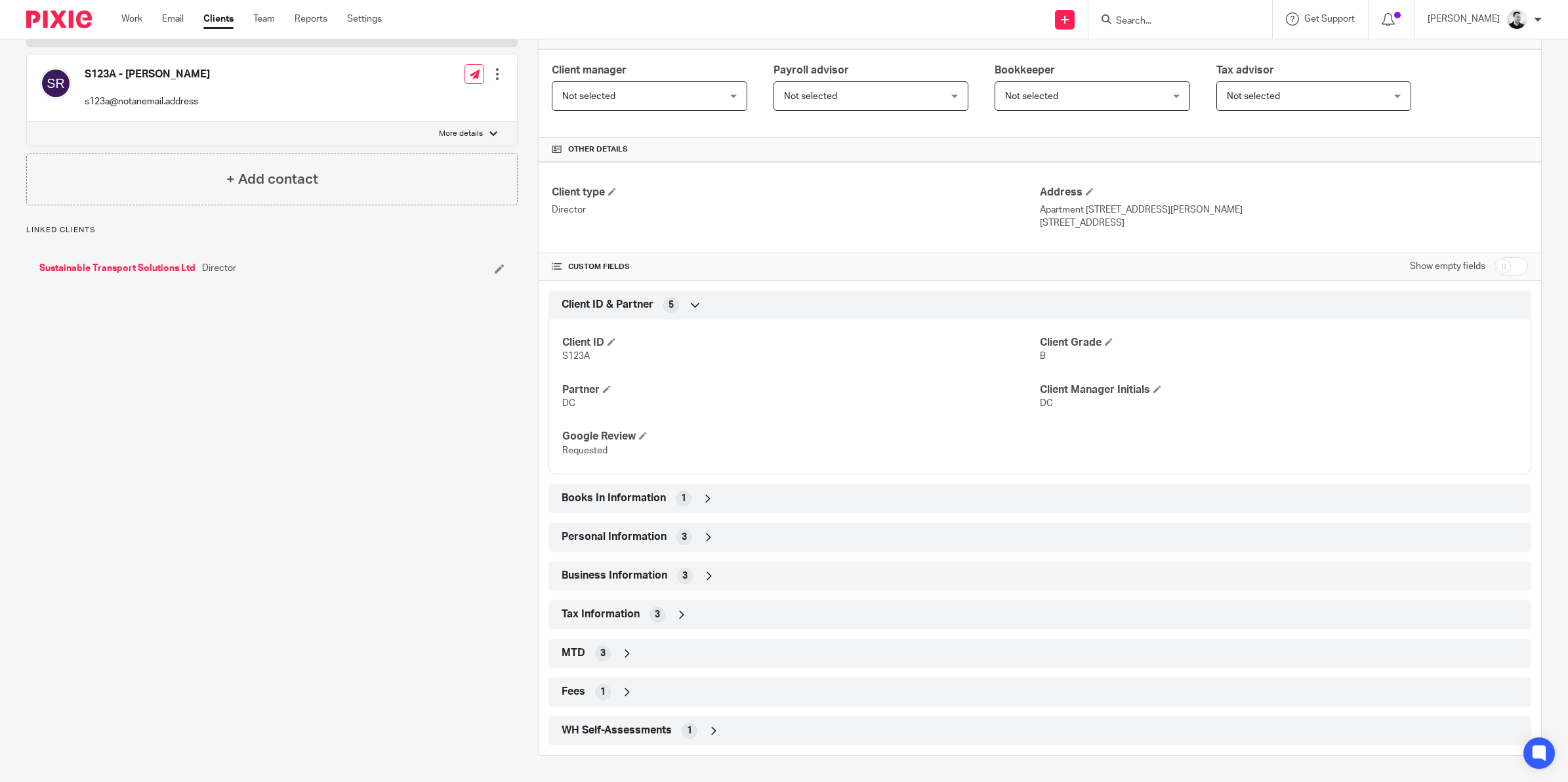
scroll to position [212, 0]
click at [1503, 266] on input "checkbox" at bounding box center [1511, 266] width 33 height 18
checkbox input "true"
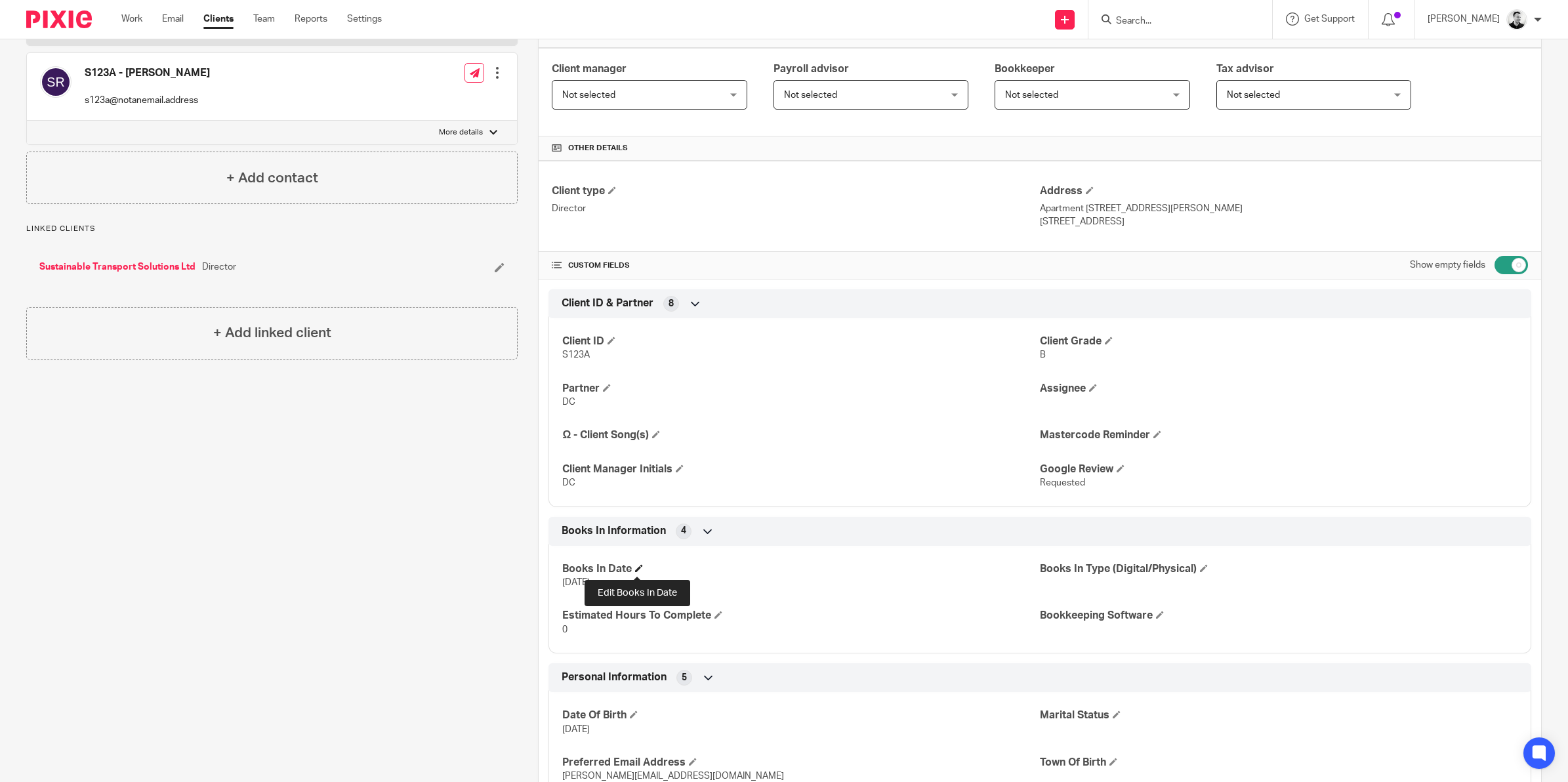
click at [635, 567] on span at bounding box center [639, 568] width 8 height 8
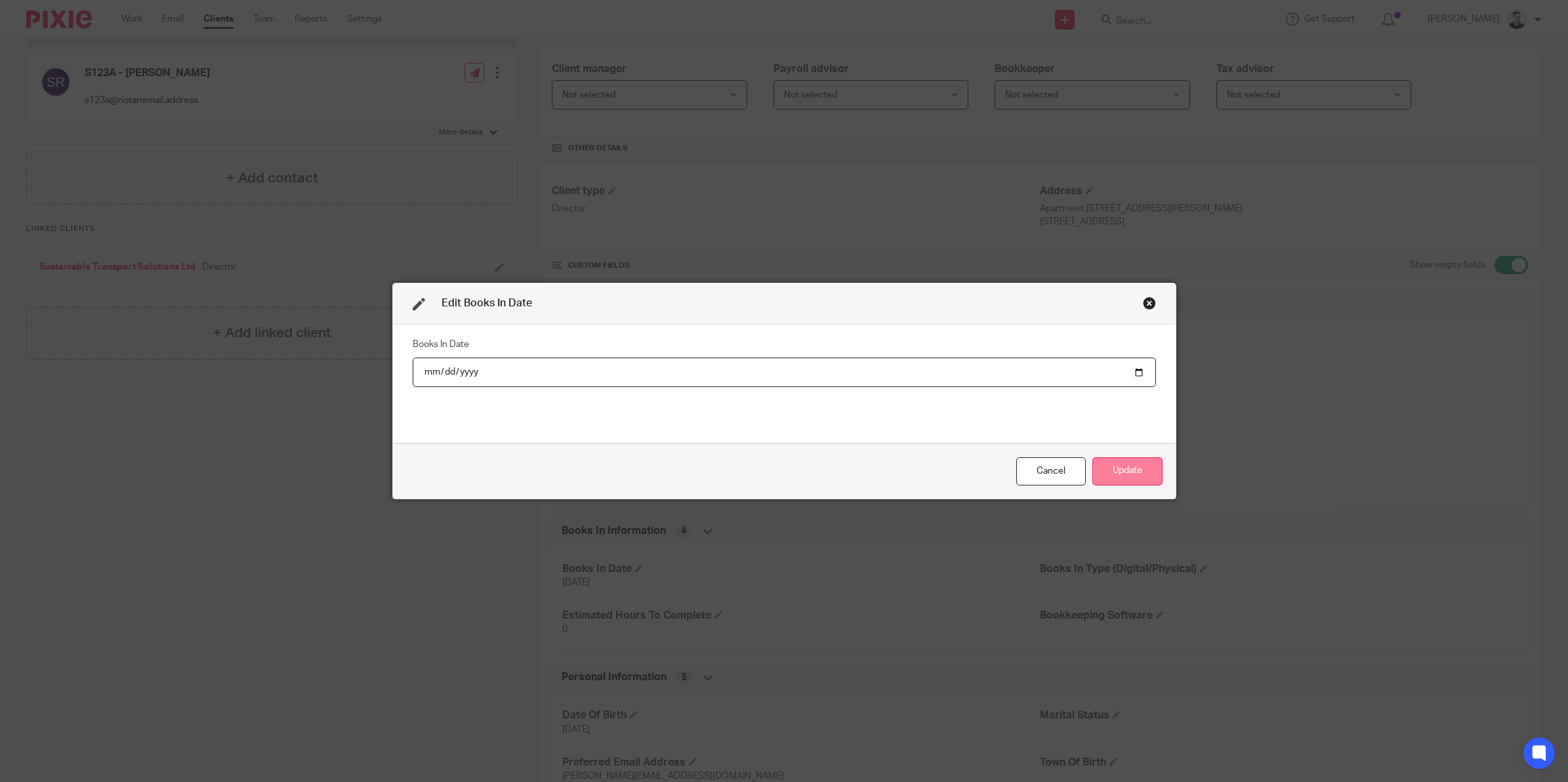
click at [1112, 463] on button "Update" at bounding box center [1127, 471] width 70 height 28
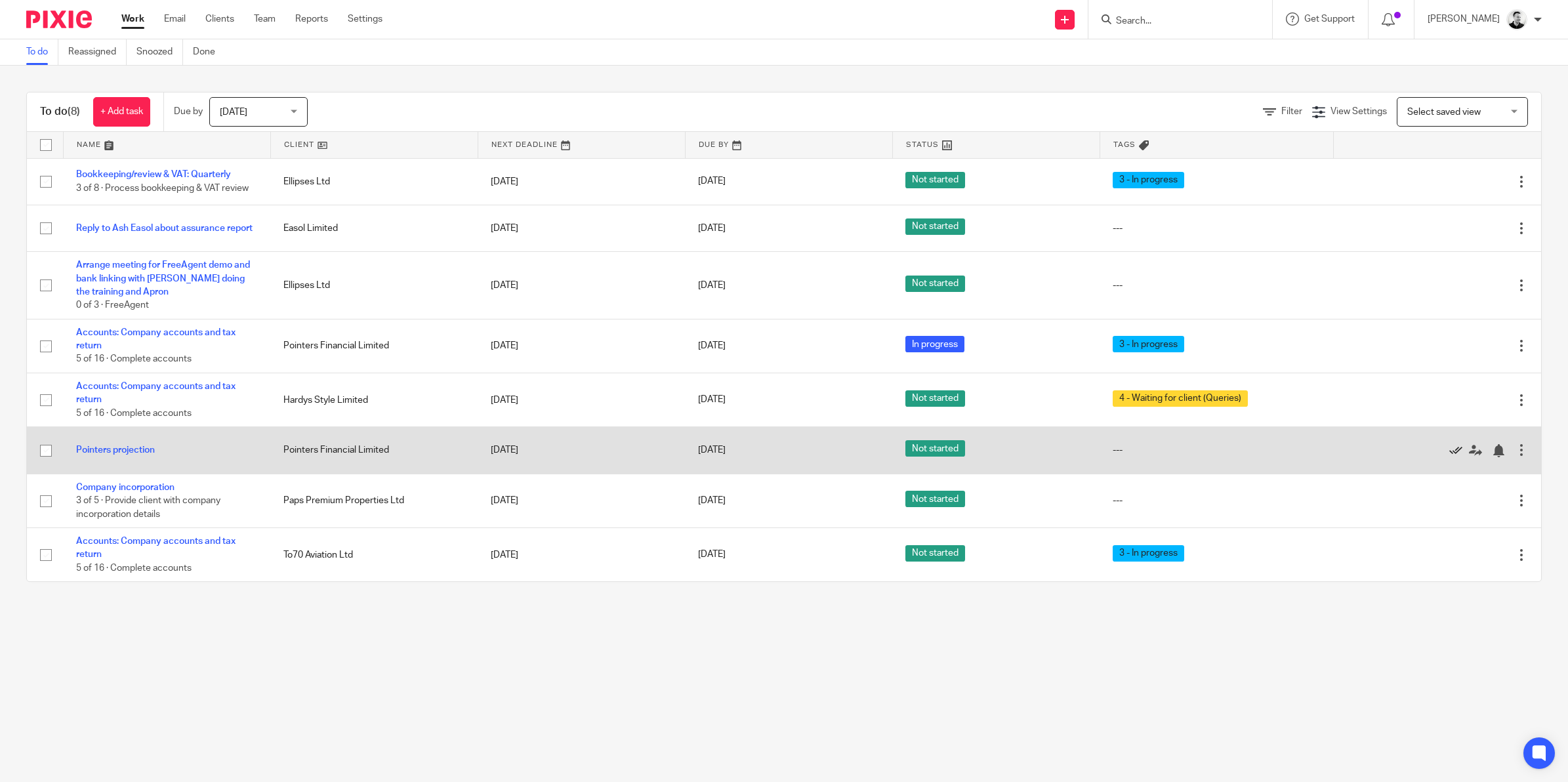
click at [1449, 450] on icon at bounding box center [1456, 450] width 13 height 13
